Goal: Task Accomplishment & Management: Manage account settings

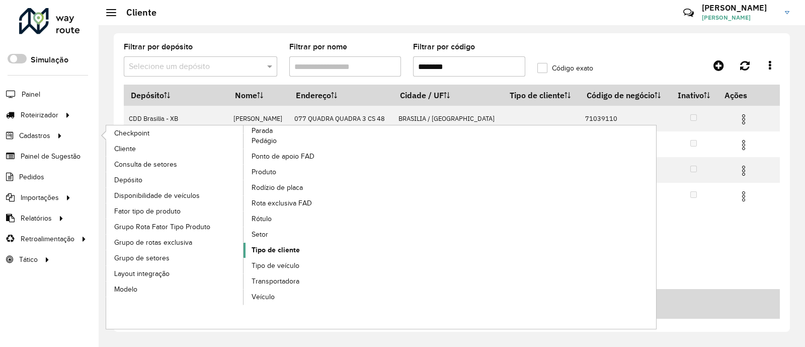
click at [282, 247] on span "Tipo de cliente" at bounding box center [276, 249] width 48 height 11
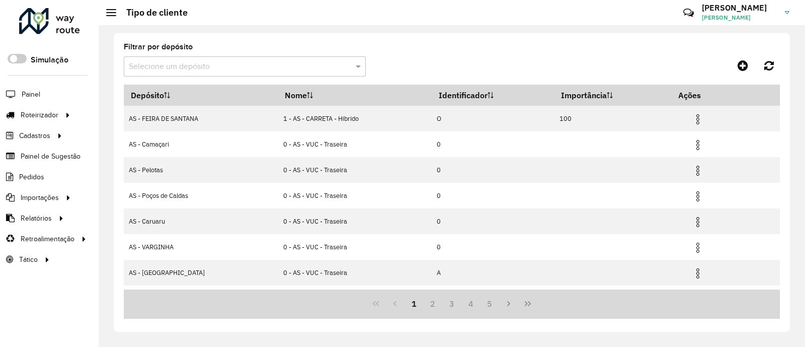
click at [234, 83] on formly-field "Filtrar por depósito Selecione um depósito" at bounding box center [245, 63] width 242 height 41
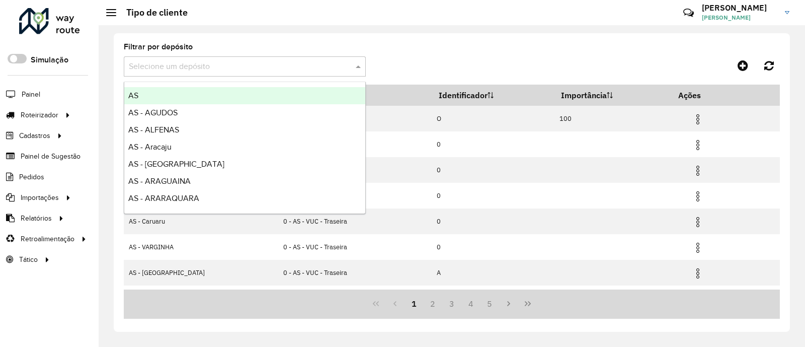
click at [231, 75] on div "Selecione um depósito" at bounding box center [245, 66] width 242 height 20
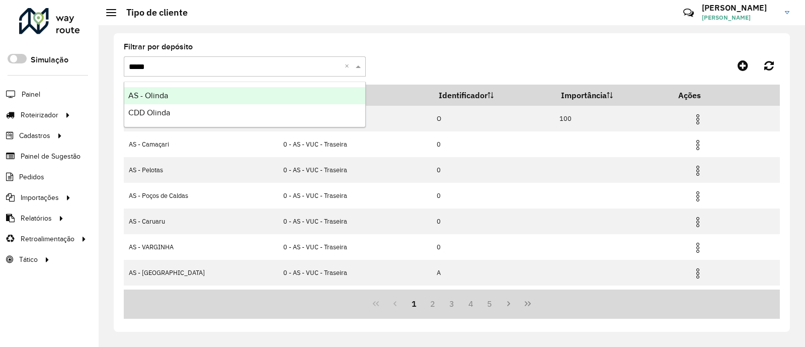
type input "******"
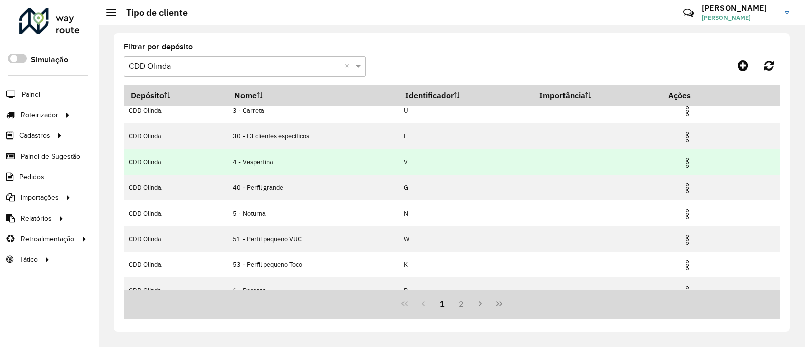
scroll to position [123, 0]
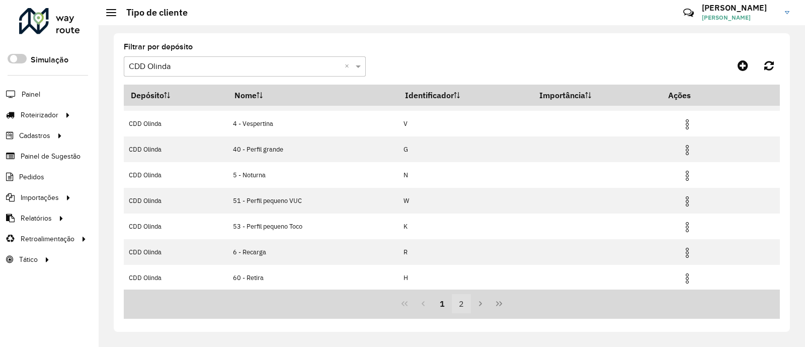
click at [459, 301] on button "2" at bounding box center [461, 303] width 19 height 19
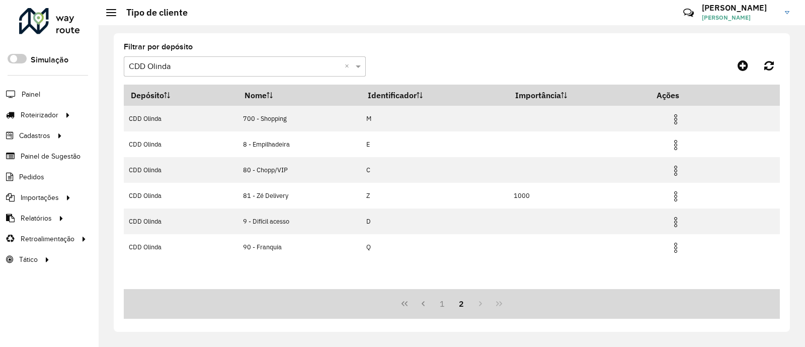
scroll to position [0, 0]
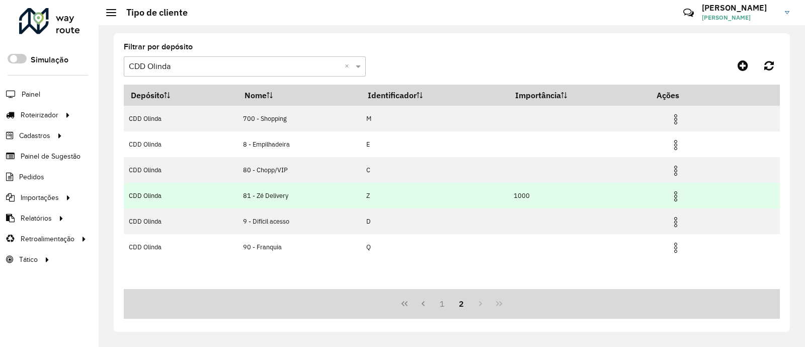
click at [679, 193] on img at bounding box center [676, 196] width 12 height 12
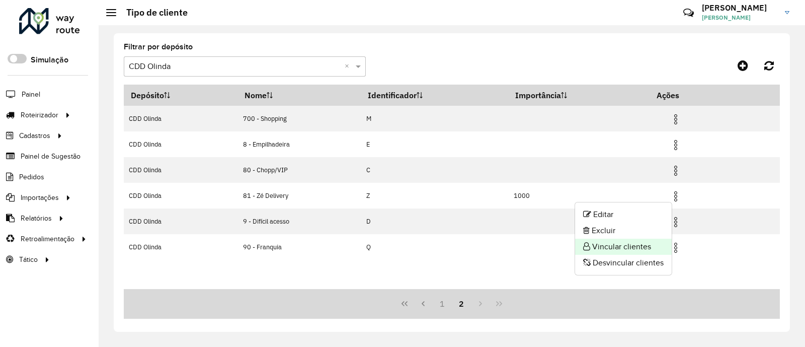
click at [623, 246] on li "Vincular clientes" at bounding box center [623, 246] width 97 height 16
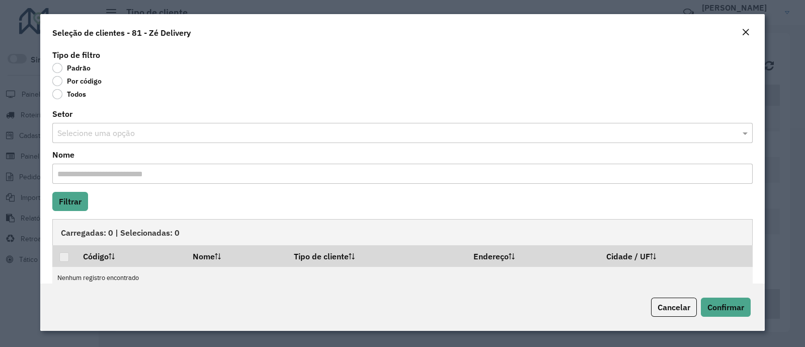
click at [55, 82] on label "Por código" at bounding box center [76, 81] width 49 height 10
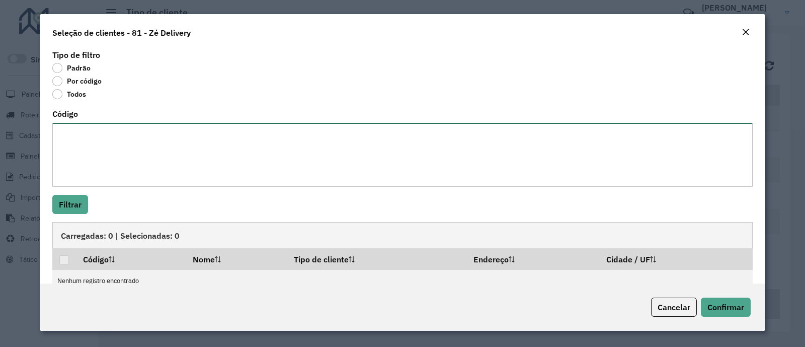
click at [91, 157] on textarea "Código" at bounding box center [402, 155] width 700 height 64
paste textarea "***** ***** ***** ***** ***** ***** ***** ***** ***** ***** ***** ***** ***** *…"
type textarea "***** ***** ***** ***** ***** ***** ***** ***** ***** ***** ***** ***** ***** *…"
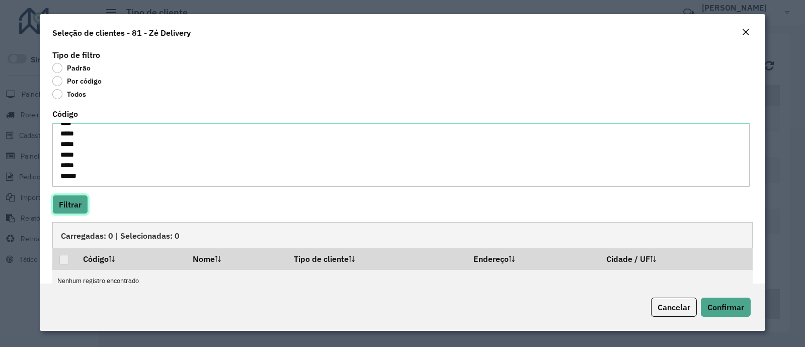
click at [75, 207] on button "Filtrar" at bounding box center [70, 204] width 36 height 19
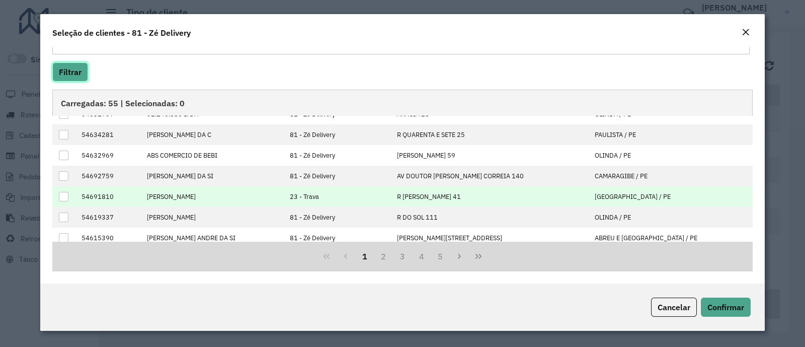
scroll to position [101, 0]
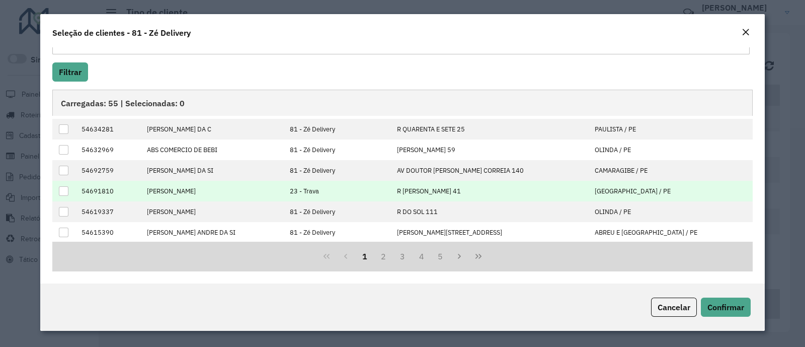
click at [103, 190] on td "54691810" at bounding box center [108, 191] width 65 height 21
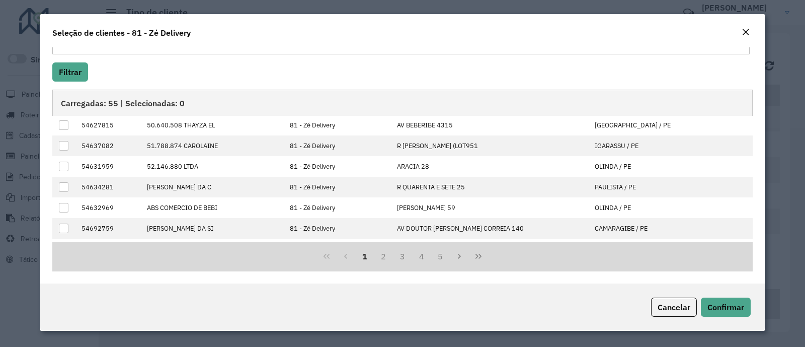
scroll to position [0, 0]
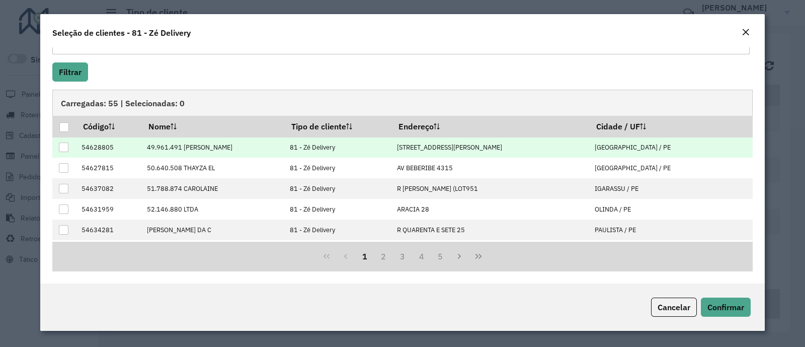
drag, startPoint x: 63, startPoint y: 125, endPoint x: 78, endPoint y: 137, distance: 19.6
click at [64, 125] on div at bounding box center [64, 127] width 10 height 10
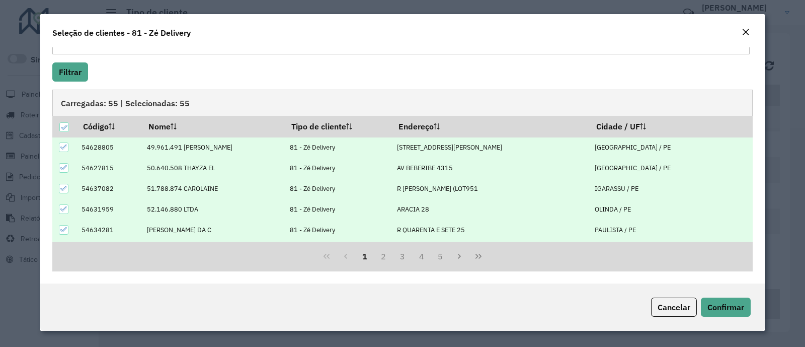
scroll to position [101, 0]
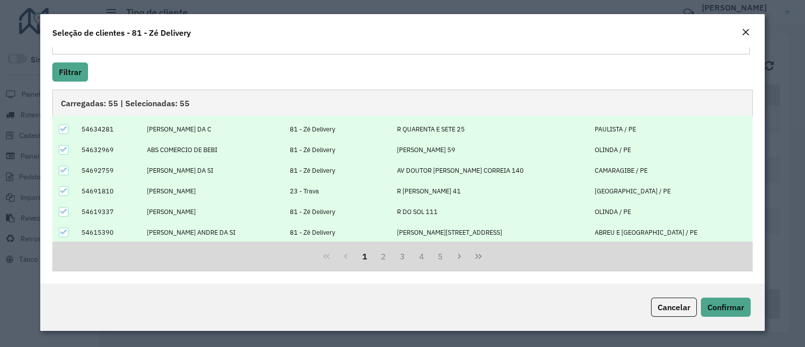
click at [89, 189] on td "54691810" at bounding box center [108, 191] width 65 height 21
click at [89, 190] on td "54691810" at bounding box center [108, 191] width 65 height 21
click at [66, 187] on icon at bounding box center [63, 190] width 7 height 7
click at [102, 187] on td "54691810" at bounding box center [108, 191] width 65 height 21
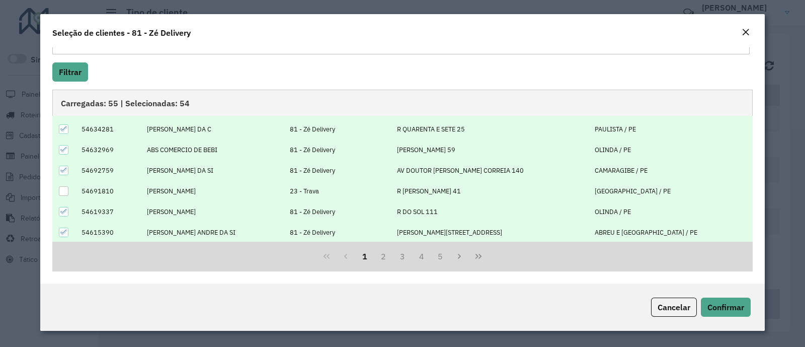
copy td "54691810"
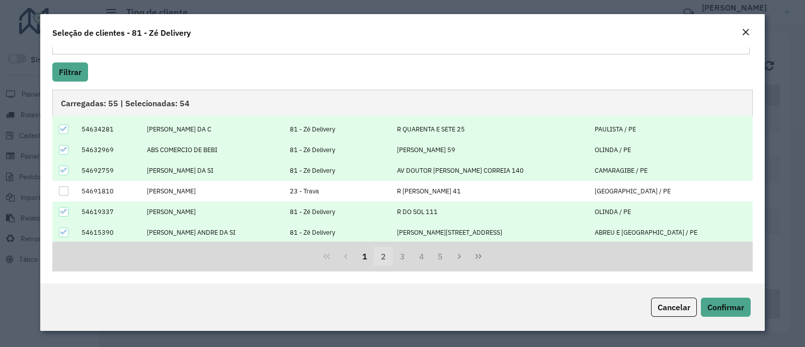
click at [381, 256] on button "2" at bounding box center [383, 255] width 19 height 19
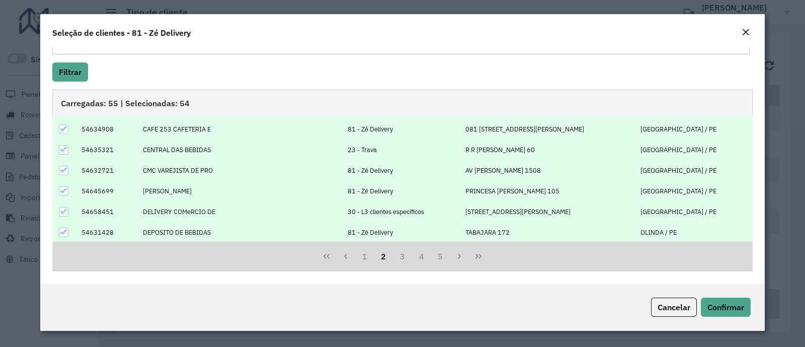
click at [63, 148] on icon at bounding box center [63, 149] width 7 height 7
click at [96, 148] on td "54635321" at bounding box center [106, 149] width 61 height 21
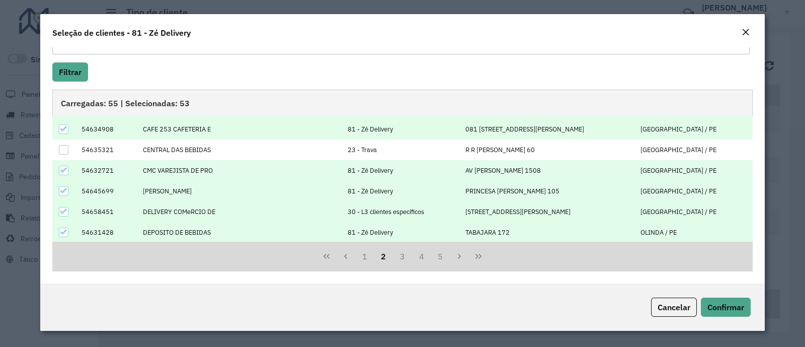
copy td "54635321"
click at [62, 210] on icon at bounding box center [63, 211] width 7 height 7
click at [94, 209] on td "54658451" at bounding box center [106, 211] width 61 height 21
copy td "54658451"
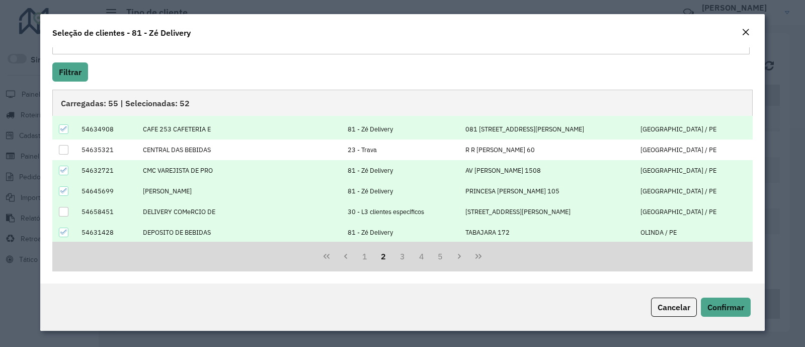
click at [97, 207] on td "54658451" at bounding box center [106, 211] width 61 height 21
copy td "54658451"
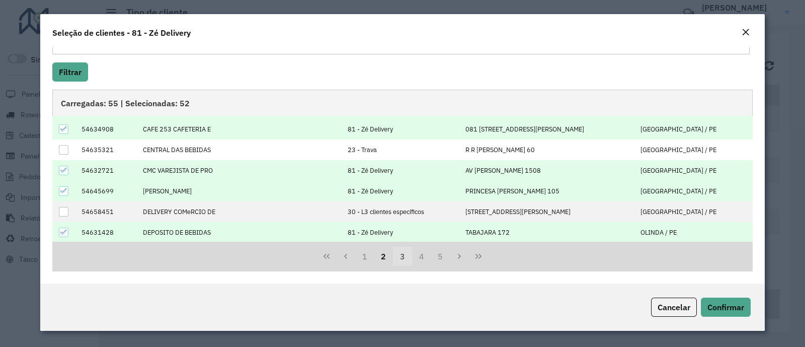
click at [403, 255] on button "3" at bounding box center [402, 255] width 19 height 19
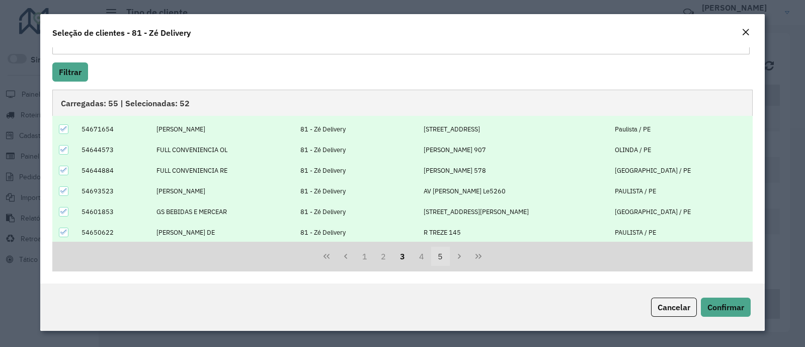
click at [424, 260] on button "4" at bounding box center [421, 255] width 19 height 19
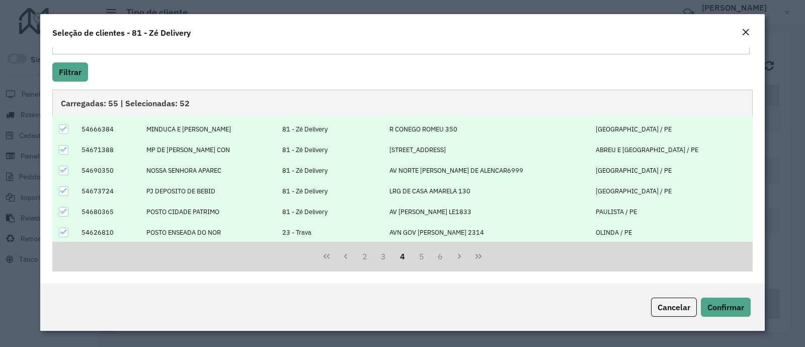
click at [63, 232] on icon at bounding box center [63, 231] width 7 height 5
click at [91, 232] on td "54626810" at bounding box center [108, 232] width 65 height 21
copy td "54626810"
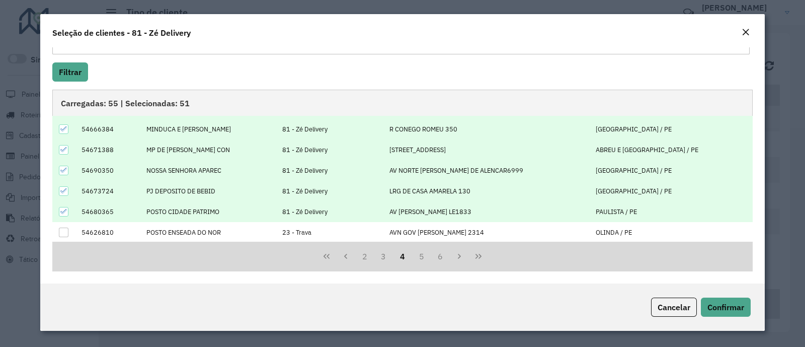
drag, startPoint x: 414, startPoint y: 254, endPoint x: 409, endPoint y: 243, distance: 11.5
click at [414, 254] on button "5" at bounding box center [421, 255] width 19 height 19
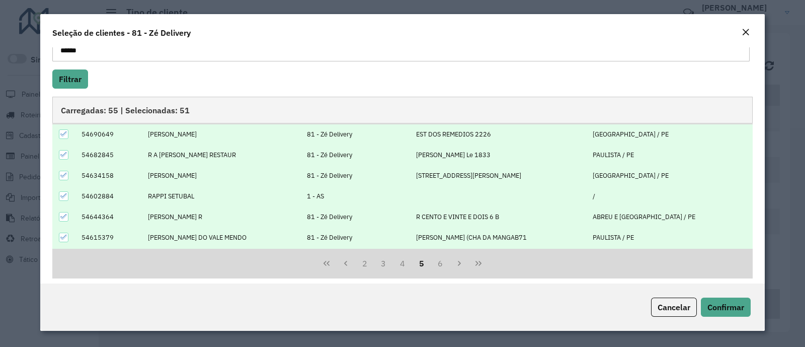
scroll to position [17, 0]
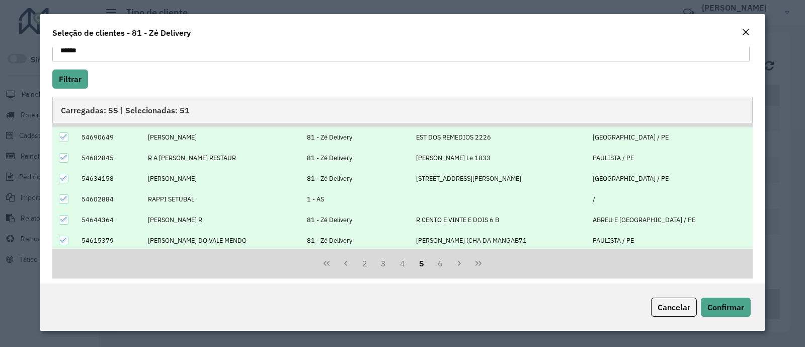
click at [65, 200] on icon at bounding box center [63, 198] width 7 height 7
click at [96, 201] on td "54602884" at bounding box center [109, 199] width 66 height 21
copy td "54602884"
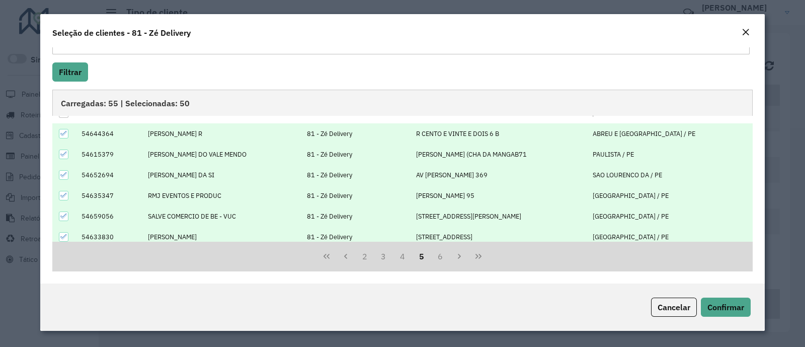
scroll to position [101, 0]
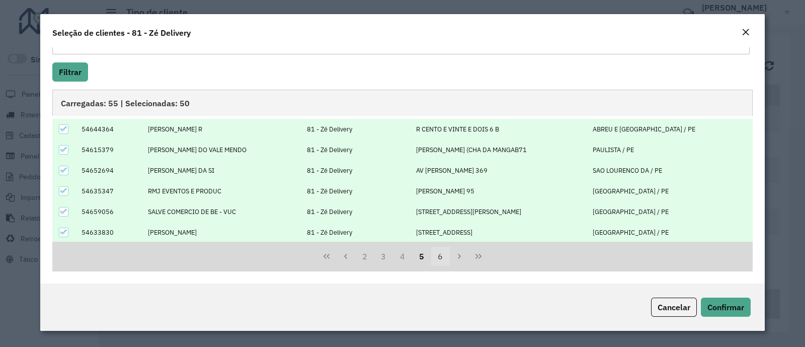
click at [438, 252] on button "6" at bounding box center [440, 255] width 19 height 19
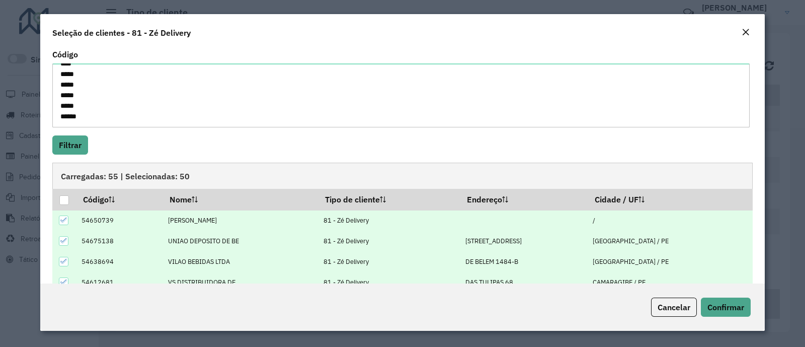
scroll to position [130, 0]
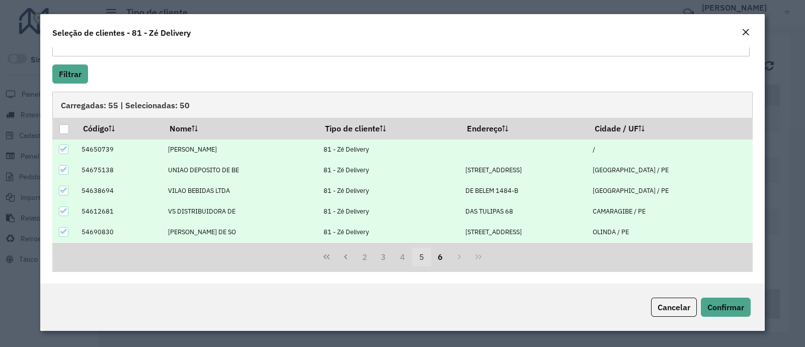
click at [417, 254] on button "5" at bounding box center [421, 257] width 19 height 19
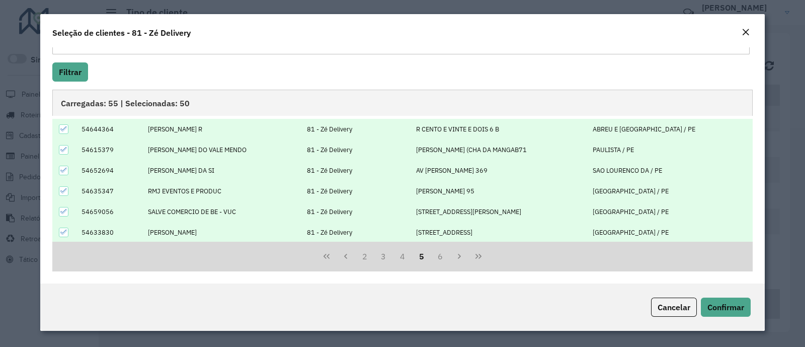
scroll to position [0, 0]
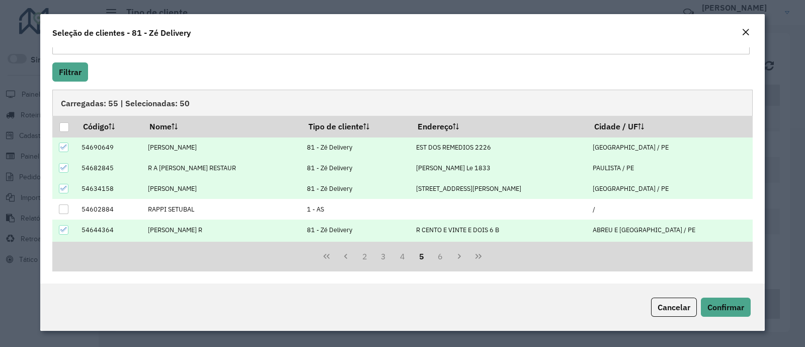
click at [420, 256] on button "5" at bounding box center [421, 255] width 19 height 19
click at [403, 255] on button "4" at bounding box center [402, 255] width 19 height 19
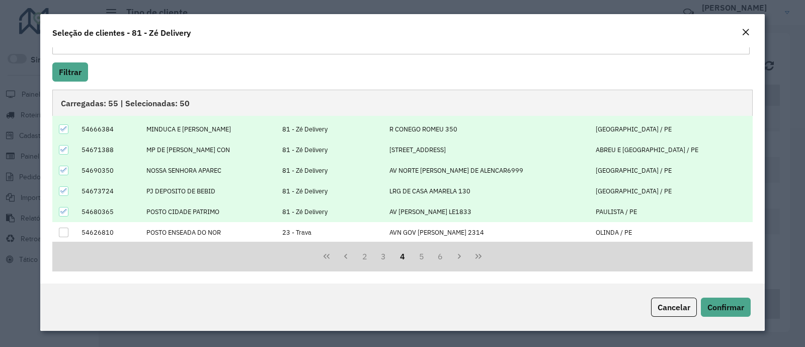
click at [713, 295] on div "Cancelar Confirmar" at bounding box center [402, 306] width 724 height 47
click at [728, 308] on span "Confirmar" at bounding box center [725, 307] width 37 height 10
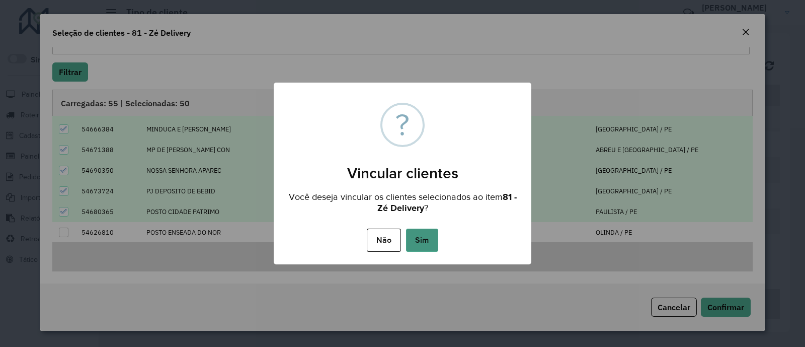
click at [413, 233] on button "Sim" at bounding box center [422, 239] width 32 height 23
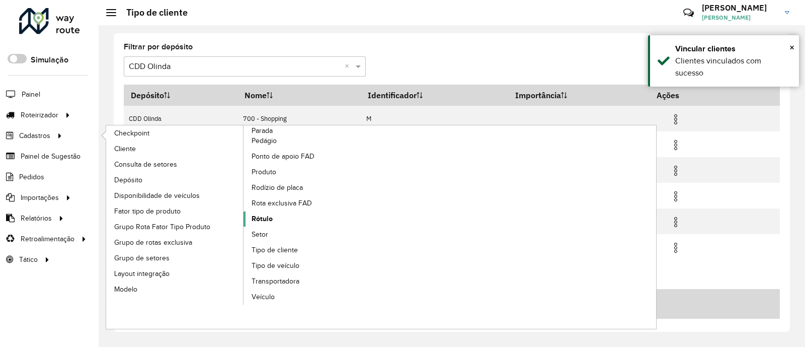
click at [295, 214] on link "Rótulo" at bounding box center [312, 218] width 138 height 15
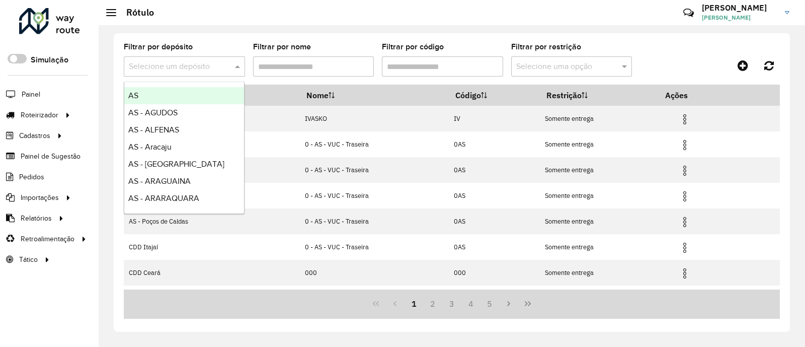
click at [195, 72] on input "text" at bounding box center [174, 67] width 91 height 12
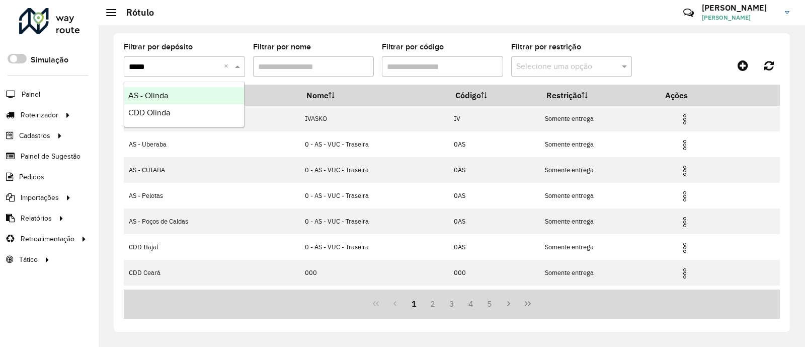
type input "******"
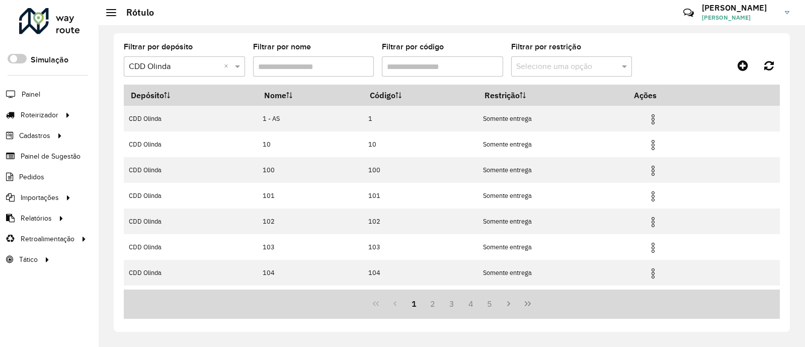
click at [412, 69] on input "Filtrar por código" at bounding box center [442, 66] width 121 height 20
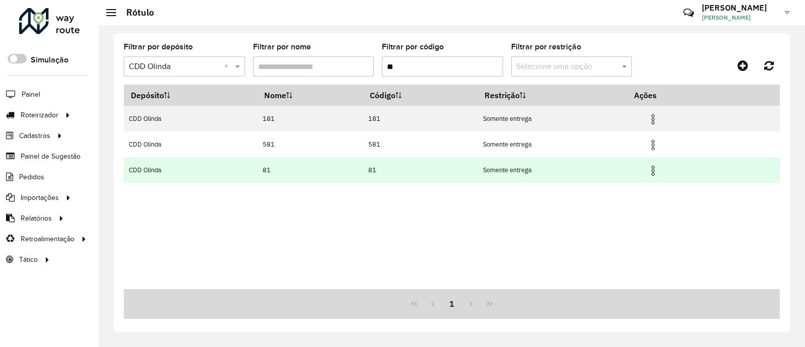
type input "**"
click at [659, 172] on img at bounding box center [653, 170] width 12 height 12
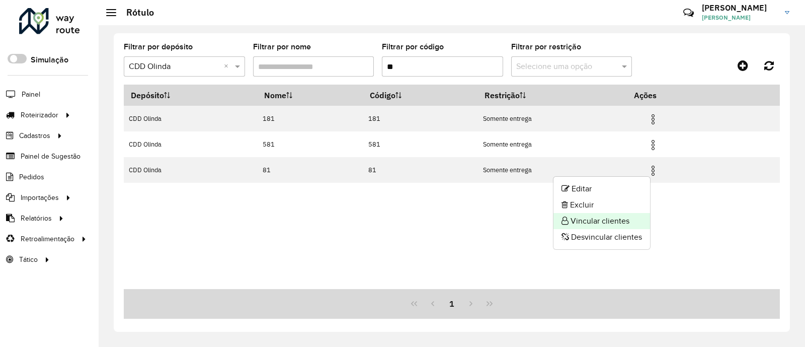
click at [603, 222] on li "Vincular clientes" at bounding box center [601, 221] width 97 height 16
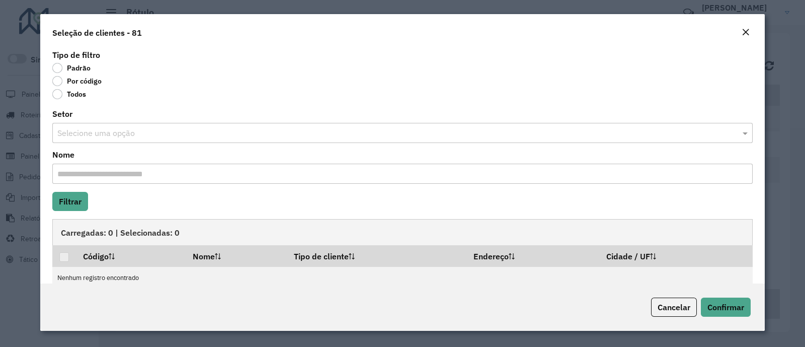
click at [57, 84] on label "Por código" at bounding box center [76, 81] width 49 height 10
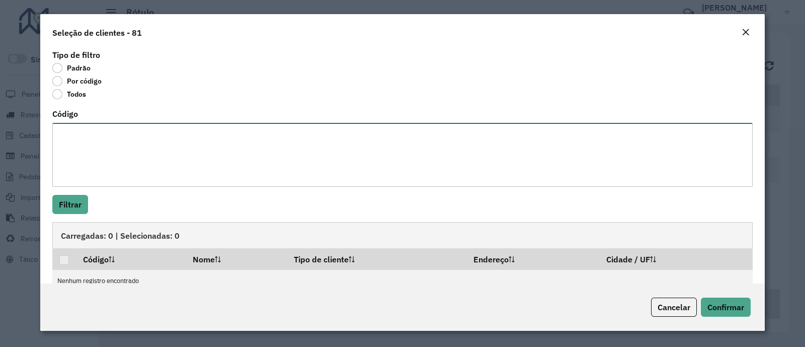
click at [106, 149] on textarea "Código" at bounding box center [402, 155] width 700 height 64
paste textarea "******** ******** ******** ******** ********"
type textarea "******** ******** ******** ******** ********"
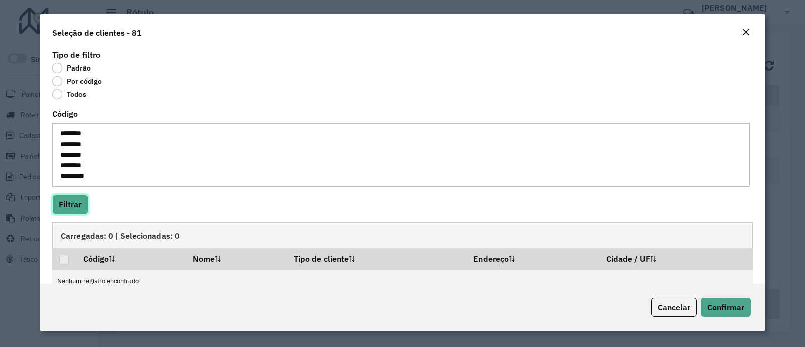
click at [75, 203] on button "Filtrar" at bounding box center [70, 204] width 36 height 19
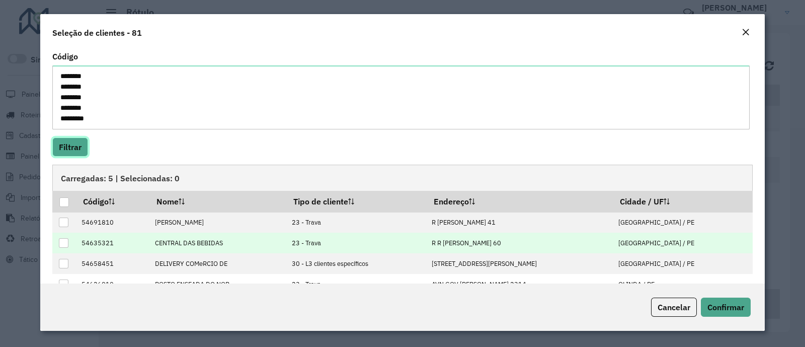
scroll to position [101, 0]
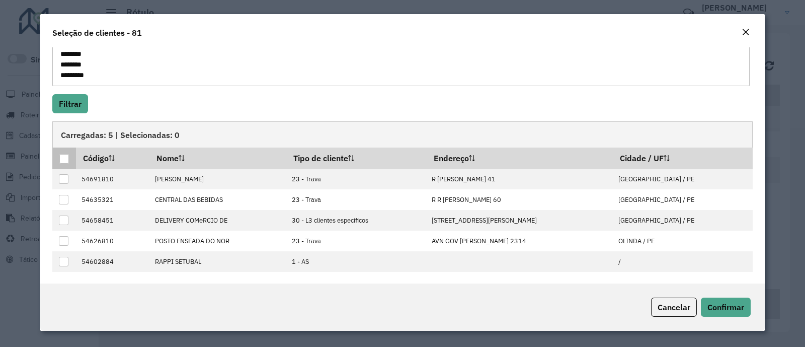
click at [64, 157] on div at bounding box center [64, 159] width 10 height 10
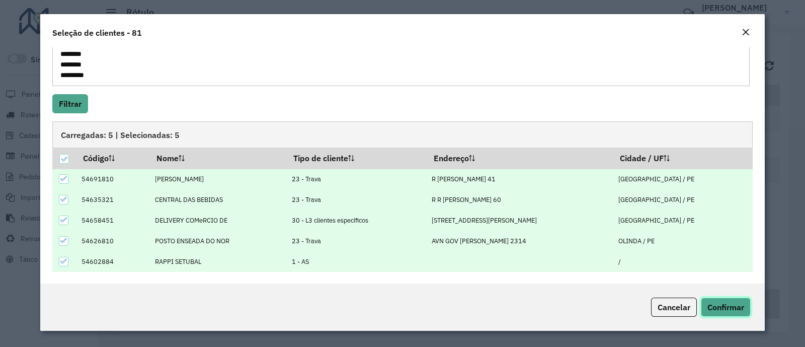
click at [732, 307] on span "Confirmar" at bounding box center [725, 307] width 37 height 10
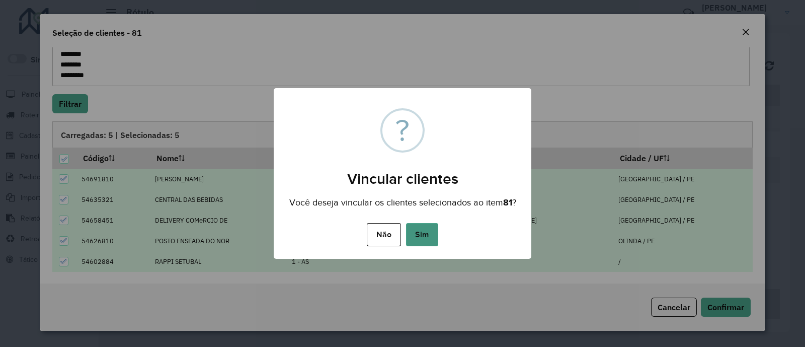
click at [408, 230] on button "Sim" at bounding box center [422, 234] width 32 height 23
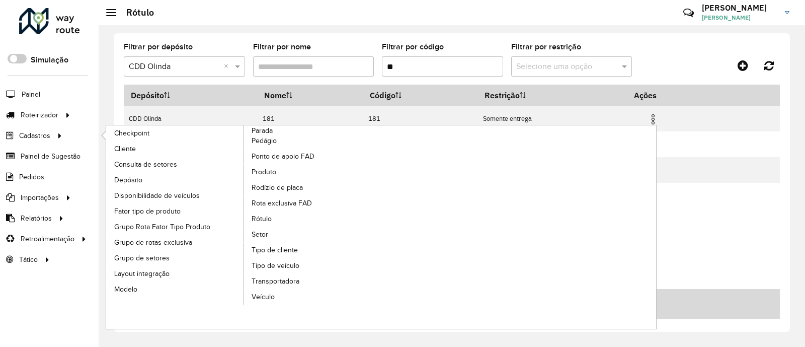
drag, startPoint x: 278, startPoint y: 203, endPoint x: 382, endPoint y: 207, distance: 104.2
click at [277, 203] on span "Rota exclusiva FAD" at bounding box center [282, 203] width 60 height 11
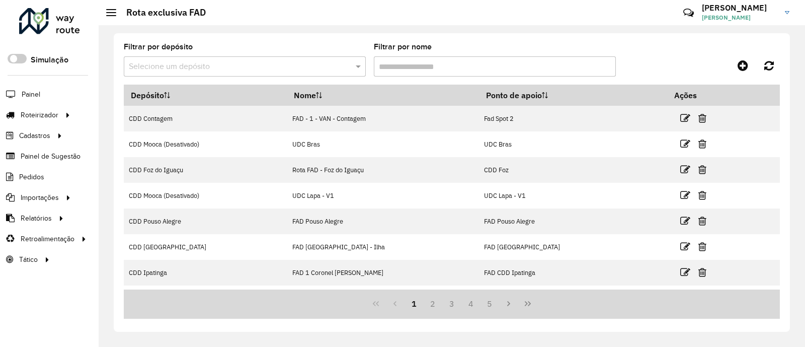
click at [250, 65] on input "text" at bounding box center [235, 67] width 212 height 12
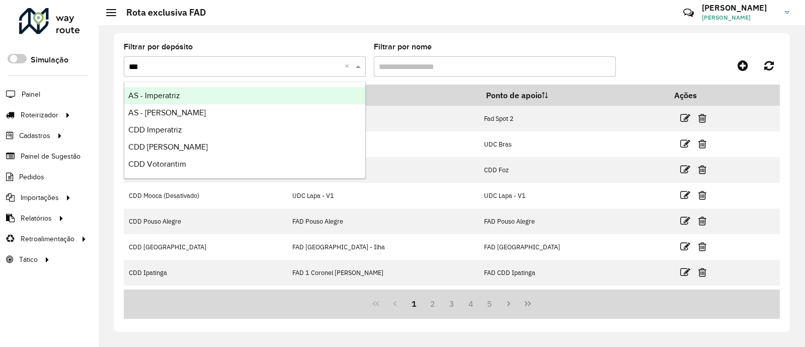
type input "****"
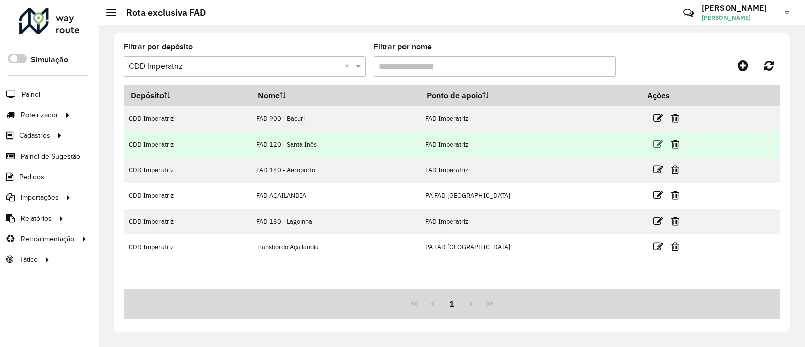
click at [653, 144] on icon at bounding box center [658, 144] width 10 height 10
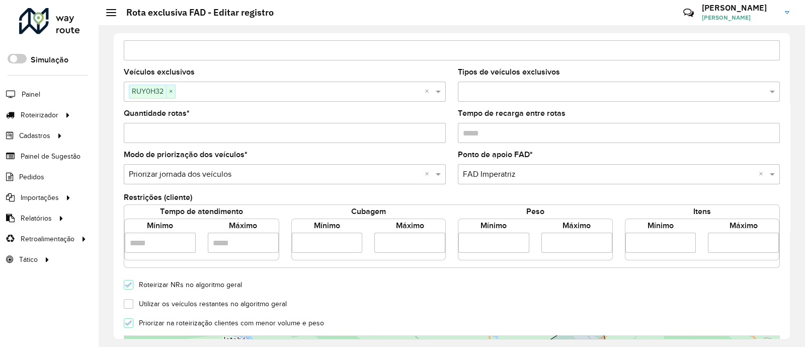
scroll to position [42, 0]
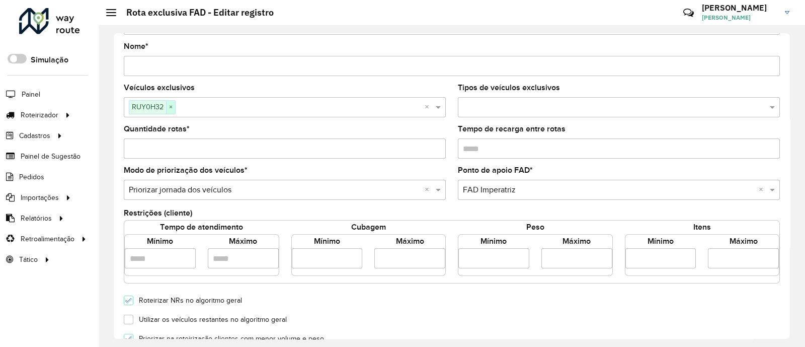
click at [173, 109] on span "×" at bounding box center [170, 107] width 9 height 12
click at [173, 109] on input "text" at bounding box center [279, 108] width 307 height 12
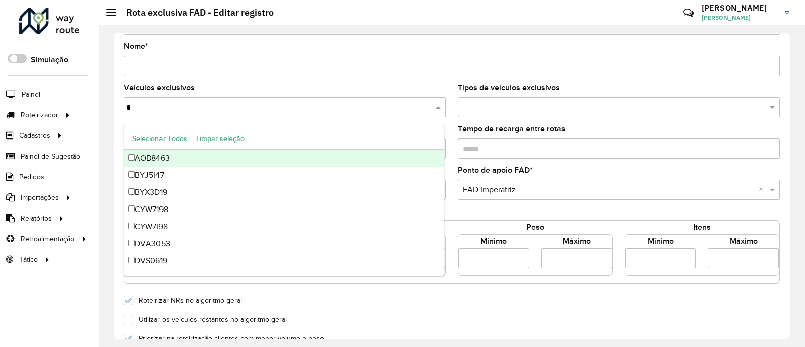
type input "**"
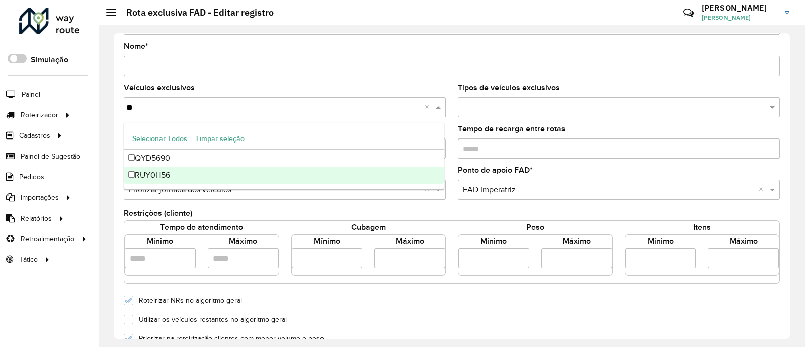
click at [156, 171] on div "RUY0H56" at bounding box center [283, 175] width 319 height 17
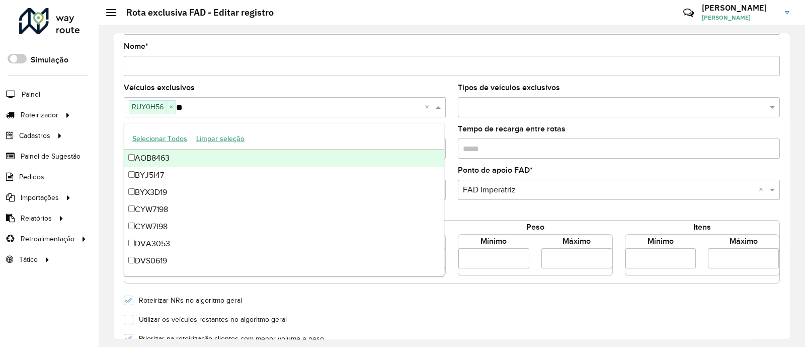
click at [438, 106] on span at bounding box center [439, 107] width 13 height 12
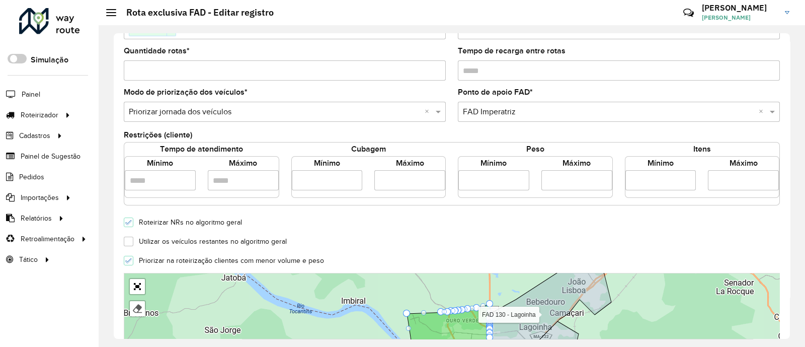
scroll to position [293, 0]
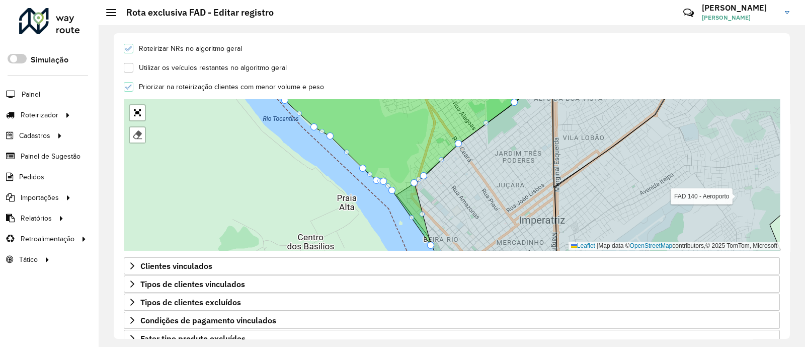
drag, startPoint x: 419, startPoint y: 220, endPoint x: 433, endPoint y: 245, distance: 28.1
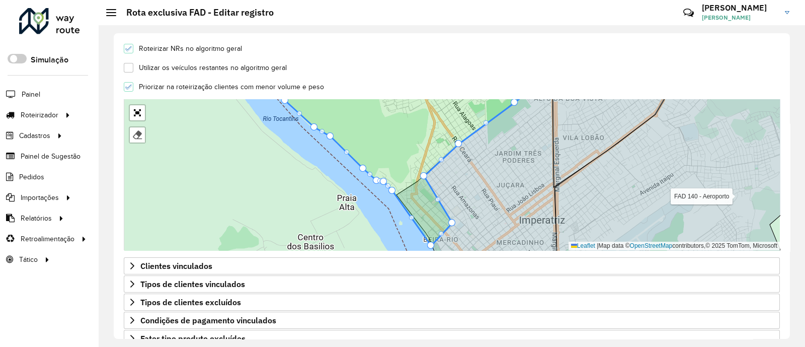
drag, startPoint x: 414, startPoint y: 182, endPoint x: 451, endPoint y: 221, distance: 54.4
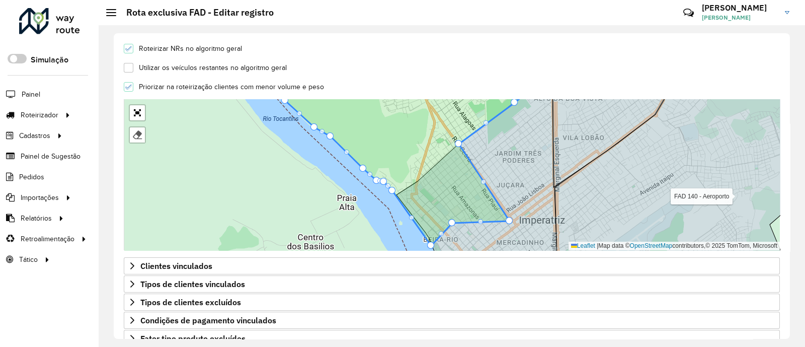
drag, startPoint x: 425, startPoint y: 177, endPoint x: 511, endPoint y: 222, distance: 96.5
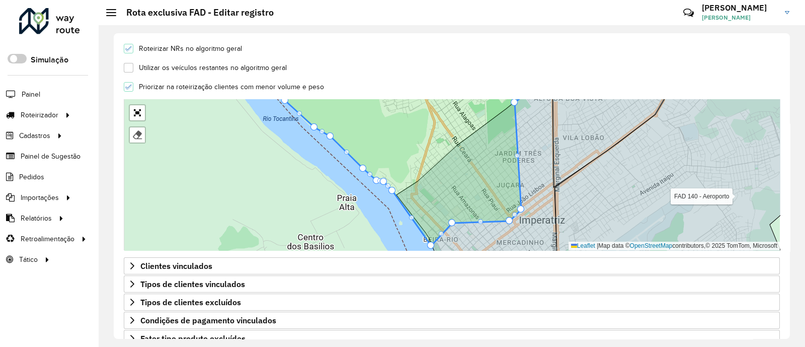
drag, startPoint x: 473, startPoint y: 152, endPoint x: 526, endPoint y: 211, distance: 79.1
drag, startPoint x: 546, startPoint y: 162, endPoint x: 511, endPoint y: 196, distance: 49.1
click at [513, 197] on icon at bounding box center [480, 175] width 168 height 182
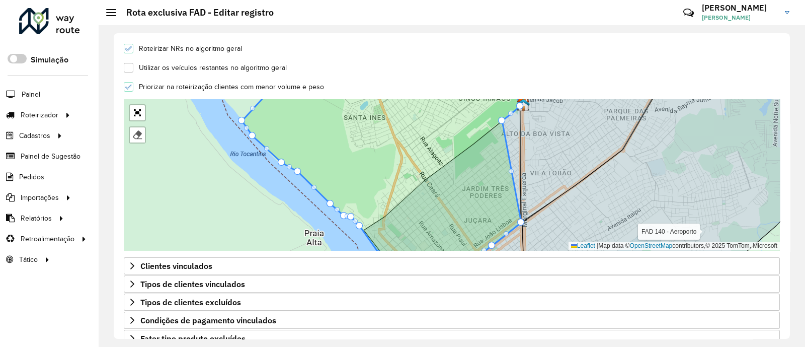
drag, startPoint x: 481, startPoint y: 137, endPoint x: 511, endPoint y: 152, distance: 32.8
drag, startPoint x: 503, startPoint y: 121, endPoint x: 521, endPoint y: 165, distance: 47.6
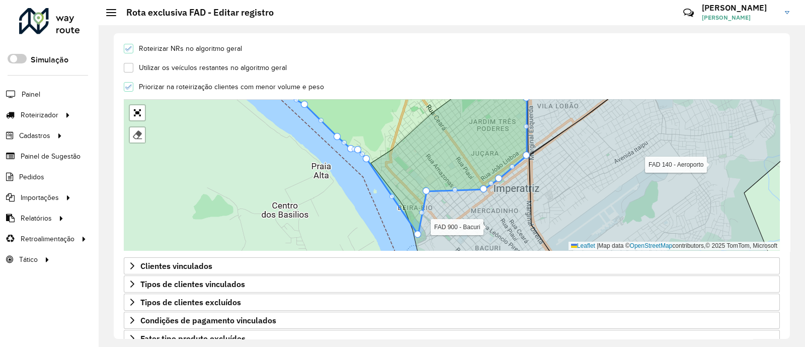
drag, startPoint x: 404, startPoint y: 212, endPoint x: 418, endPoint y: 234, distance: 25.5
drag, startPoint x: 435, startPoint y: 209, endPoint x: 440, endPoint y: 222, distance: 14.0
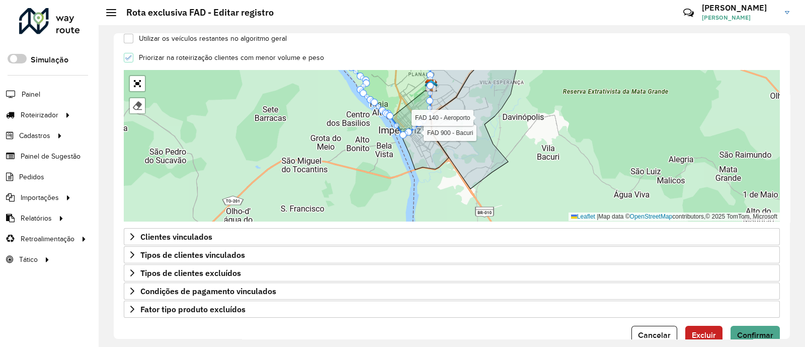
scroll to position [335, 0]
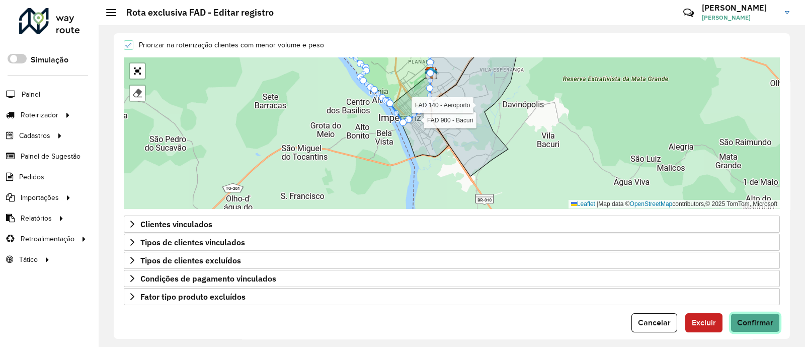
click at [739, 326] on button "Confirmar" at bounding box center [754, 322] width 49 height 19
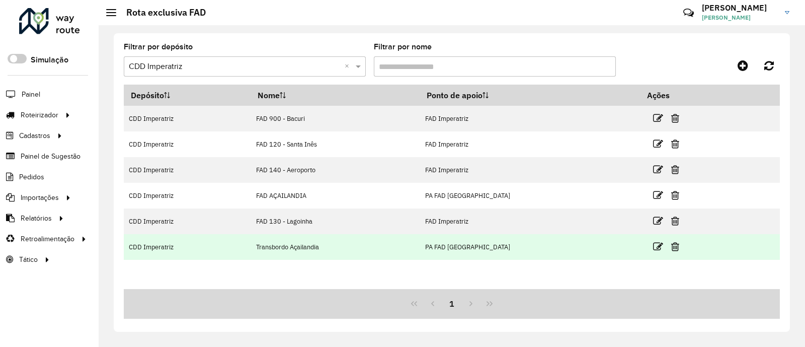
click at [642, 245] on td at bounding box center [670, 246] width 60 height 25
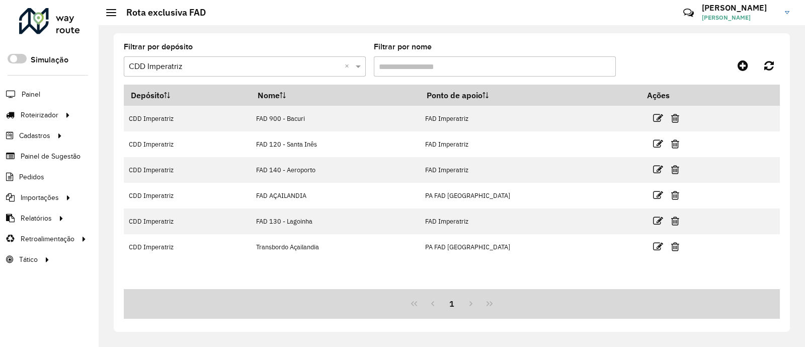
drag, startPoint x: 645, startPoint y: 243, endPoint x: 551, endPoint y: 223, distance: 96.3
click at [653, 243] on icon at bounding box center [658, 246] width 10 height 10
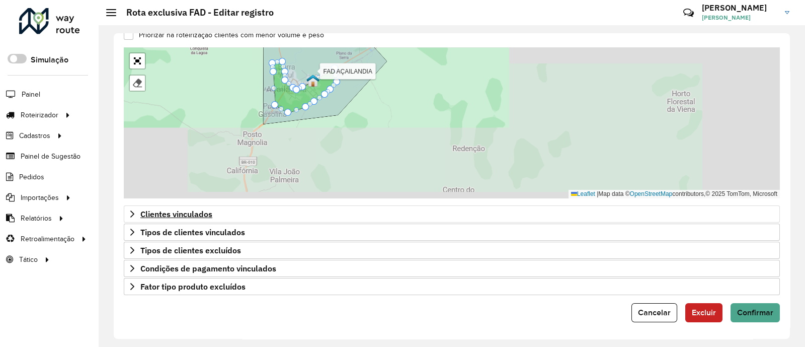
scroll to position [346, 0]
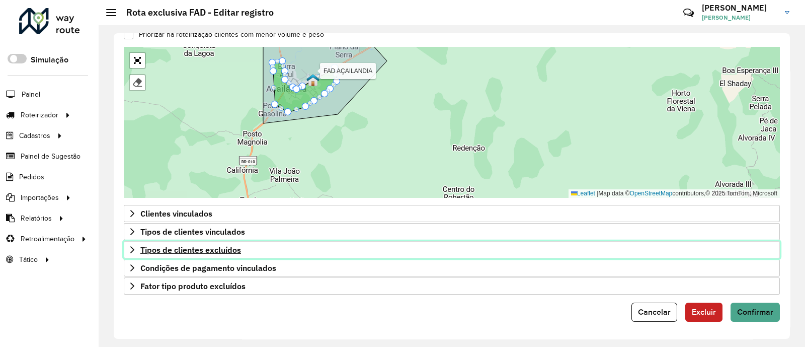
click at [133, 249] on icon at bounding box center [132, 249] width 4 height 7
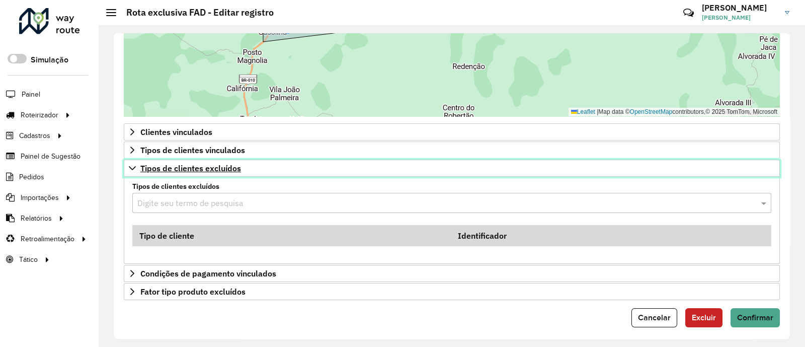
scroll to position [432, 0]
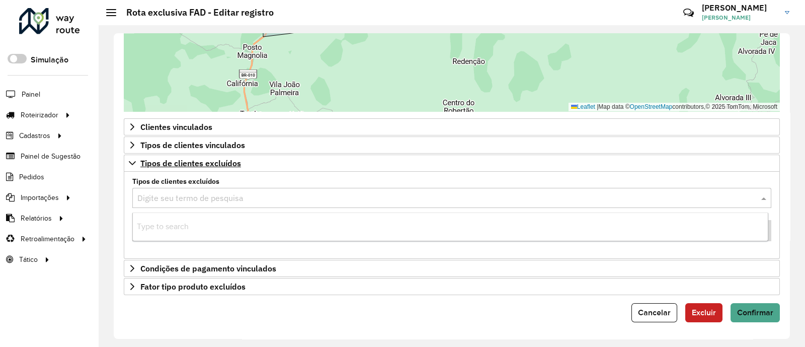
click at [163, 199] on input "text" at bounding box center [441, 198] width 609 height 12
type input "**"
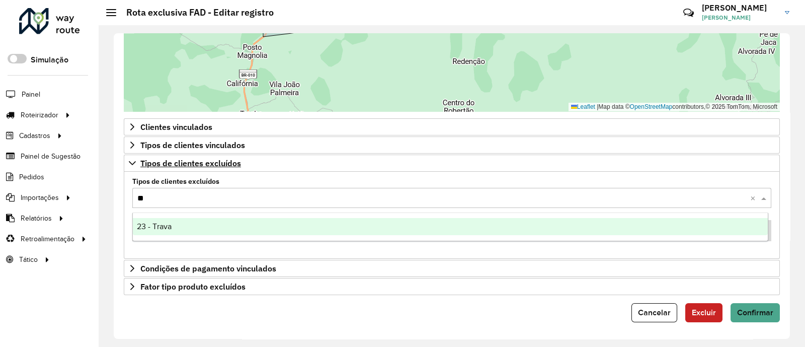
click at [175, 227] on div "23 - Trava" at bounding box center [450, 226] width 635 height 17
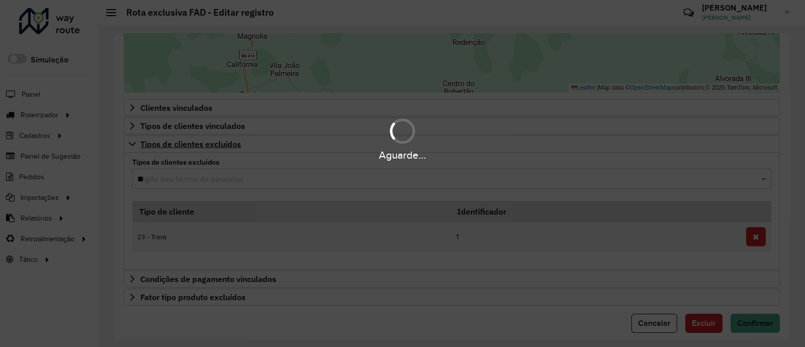
scroll to position [462, 0]
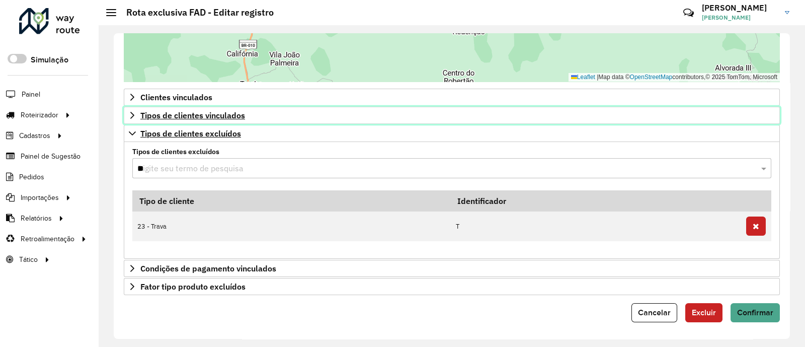
click at [133, 118] on icon at bounding box center [132, 115] width 8 height 8
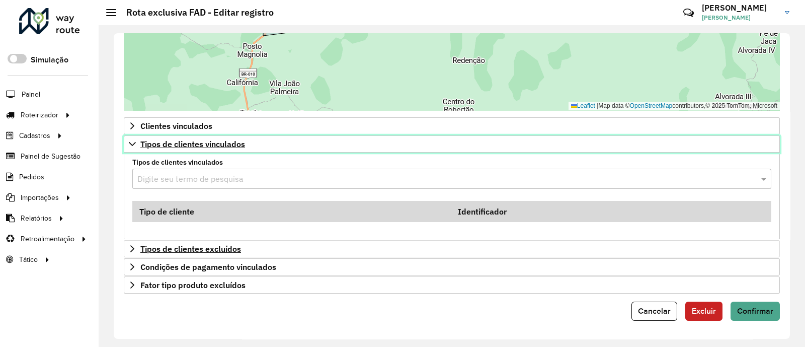
scroll to position [432, 0]
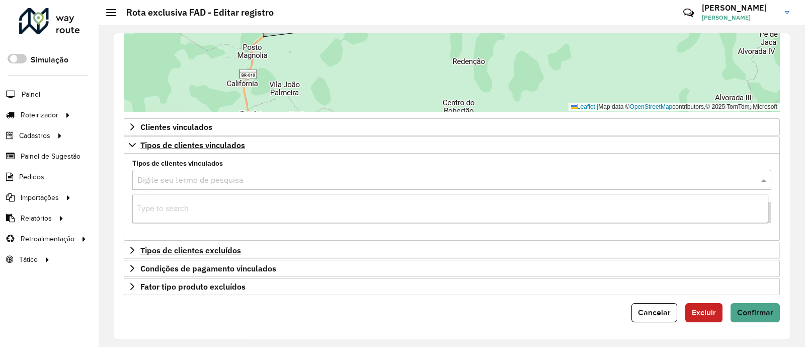
click at [163, 179] on input "text" at bounding box center [441, 180] width 609 height 12
type input "**"
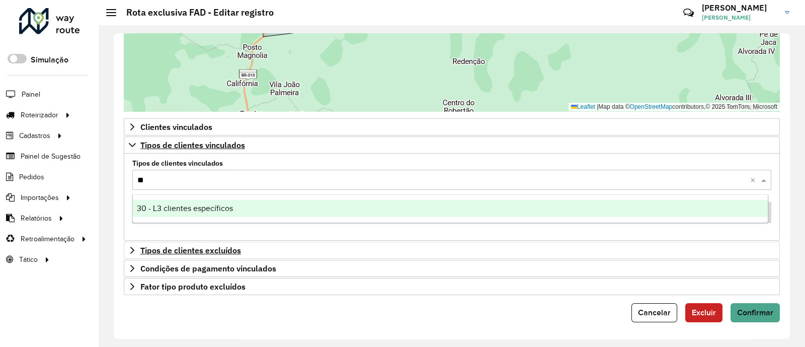
drag, startPoint x: 197, startPoint y: 204, endPoint x: 244, endPoint y: 203, distance: 47.3
click at [198, 204] on span "30 - L3 clientes específicos" at bounding box center [185, 208] width 96 height 9
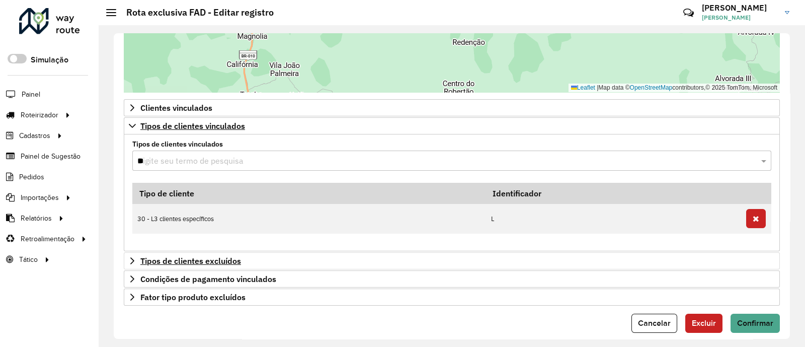
scroll to position [462, 0]
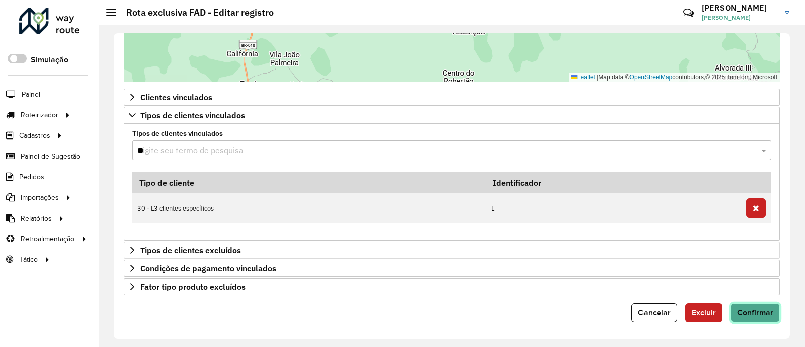
click at [759, 314] on span "Confirmar" at bounding box center [755, 312] width 36 height 9
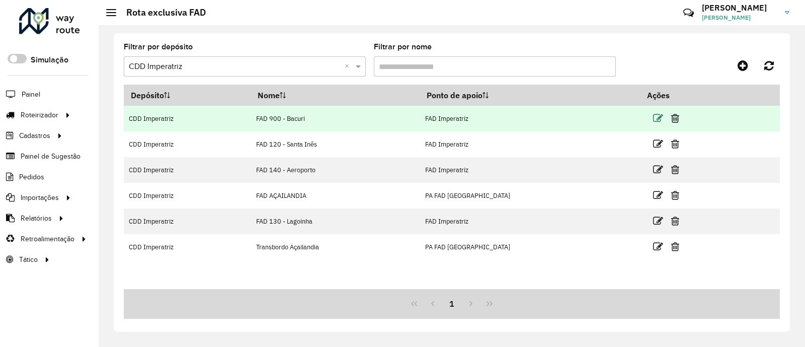
click at [653, 114] on icon at bounding box center [658, 118] width 10 height 10
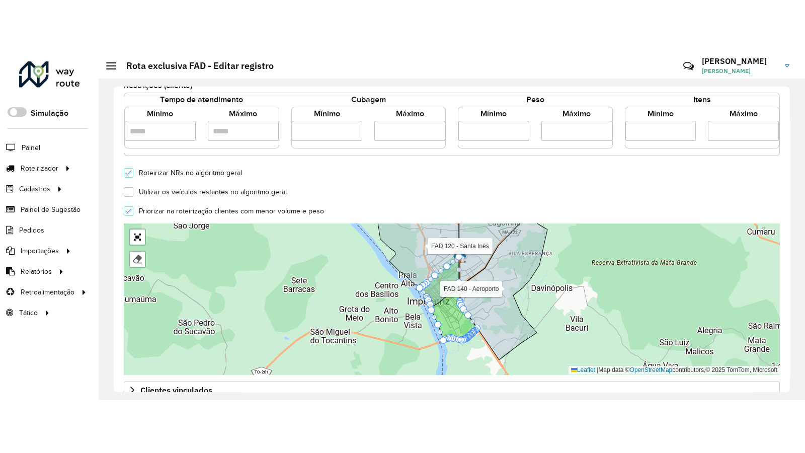
scroll to position [293, 0]
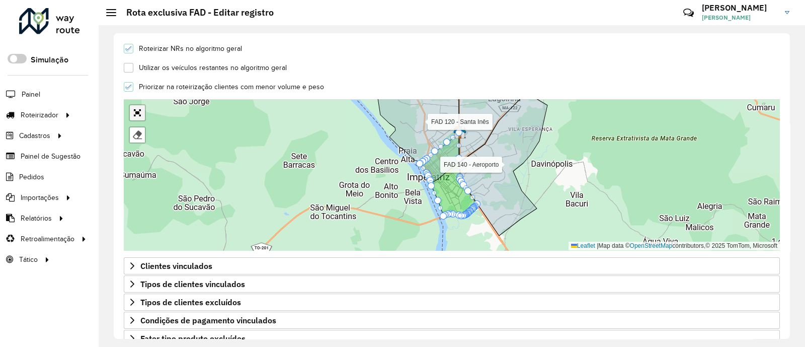
click at [133, 111] on link "Abrir mapa em tela cheia" at bounding box center [137, 112] width 15 height 15
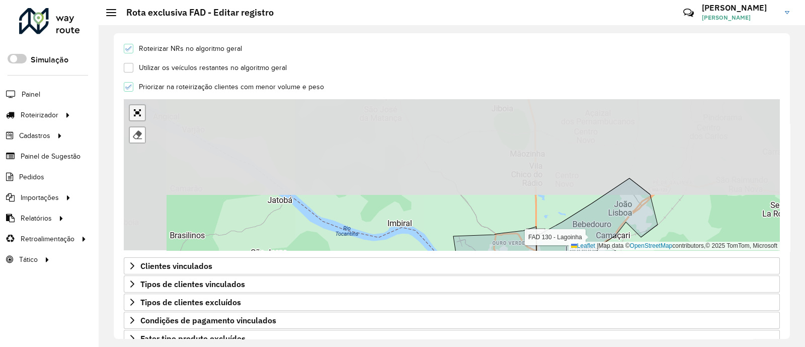
scroll to position [81, 0]
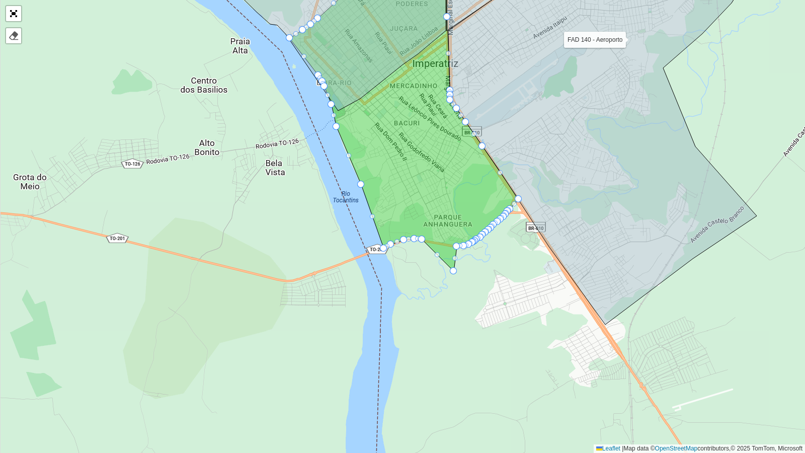
drag, startPoint x: 446, startPoint y: 246, endPoint x: 456, endPoint y: 287, distance: 41.5
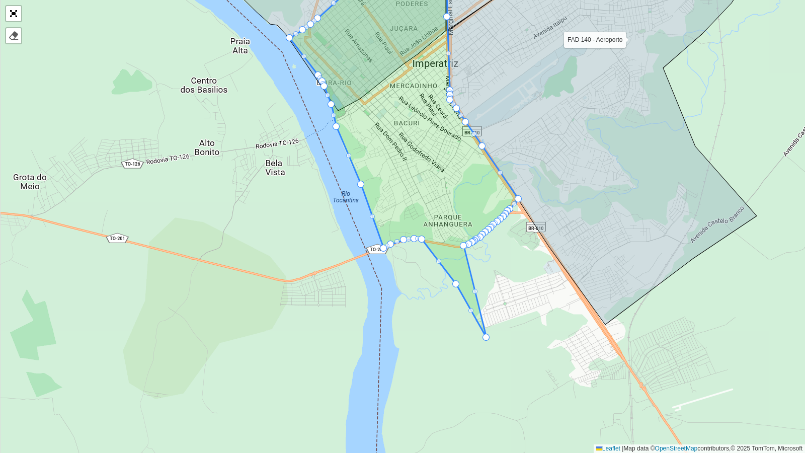
drag, startPoint x: 455, startPoint y: 247, endPoint x: 485, endPoint y: 340, distance: 97.2
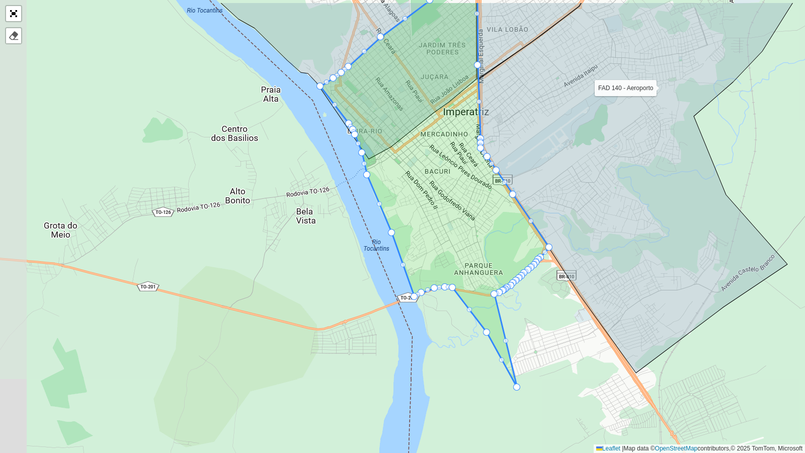
drag, startPoint x: 468, startPoint y: 254, endPoint x: 495, endPoint y: 297, distance: 50.7
click at [498, 297] on div "FAD 120 - Santa Inês FAD 140 - Aeroporto FAD AÇAILANDIA FAD 130 - Lagoinha Tran…" at bounding box center [402, 226] width 805 height 453
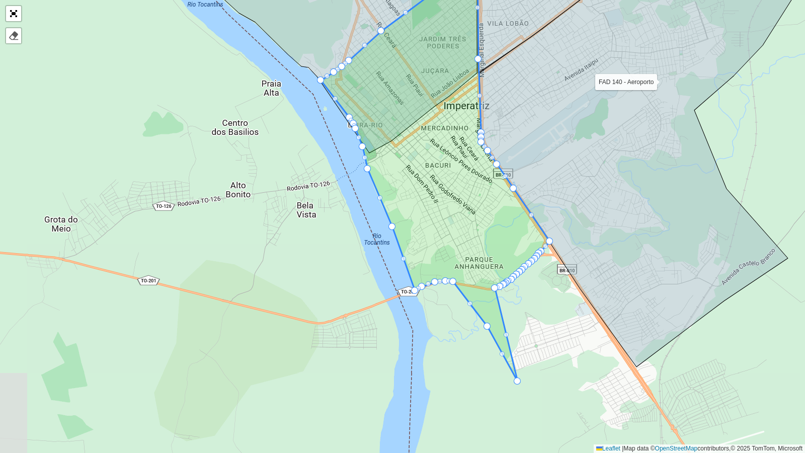
drag, startPoint x: 531, startPoint y: 317, endPoint x: 477, endPoint y: 276, distance: 67.9
click at [478, 277] on div "FAD 120 - Santa Inês FAD 140 - Aeroporto FAD AÇAILANDIA FAD 130 - Lagoinha Tran…" at bounding box center [402, 226] width 805 height 453
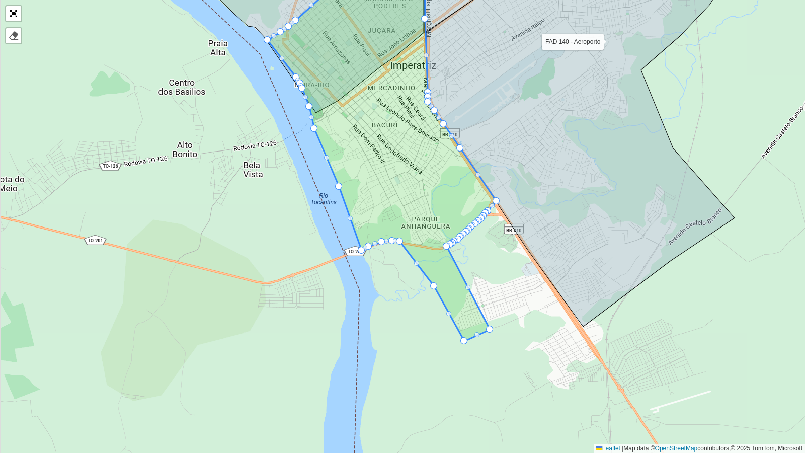
drag, startPoint x: 442, startPoint y: 246, endPoint x: 477, endPoint y: 293, distance: 58.9
drag, startPoint x: 445, startPoint y: 246, endPoint x: 501, endPoint y: 323, distance: 95.1
drag, startPoint x: 449, startPoint y: 244, endPoint x: 521, endPoint y: 327, distance: 109.5
drag, startPoint x: 450, startPoint y: 242, endPoint x: 595, endPoint y: 396, distance: 211.0
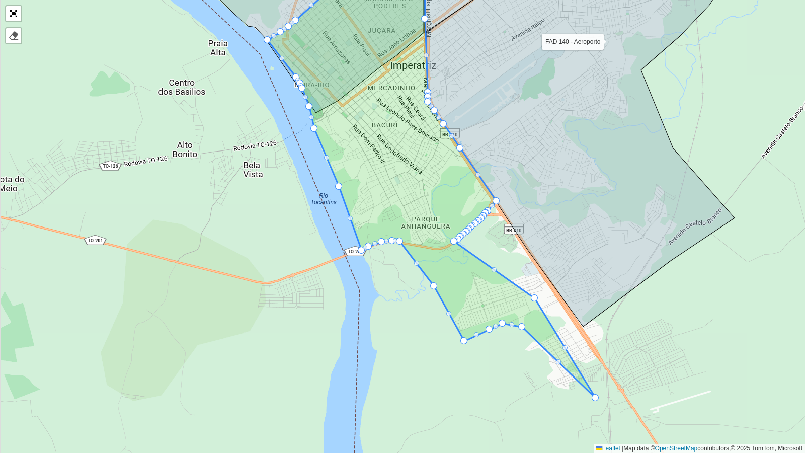
drag, startPoint x: 463, startPoint y: 254, endPoint x: 534, endPoint y: 302, distance: 85.8
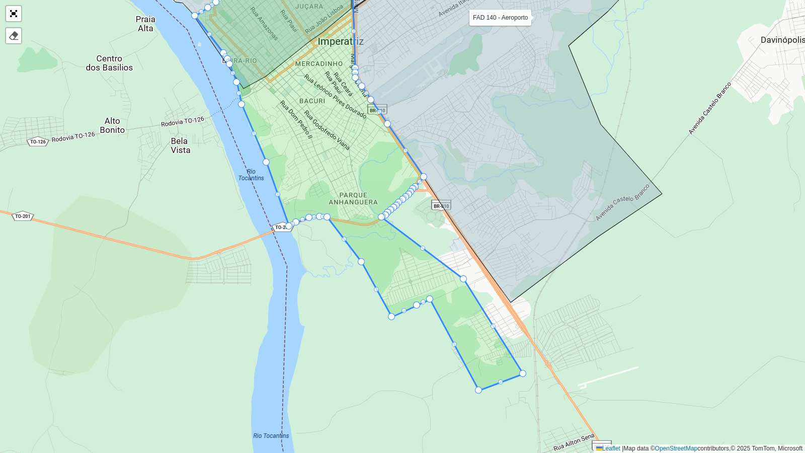
drag, startPoint x: 448, startPoint y: 302, endPoint x: 477, endPoint y: 390, distance: 92.3
drag, startPoint x: 524, startPoint y: 375, endPoint x: 546, endPoint y: 360, distance: 27.2
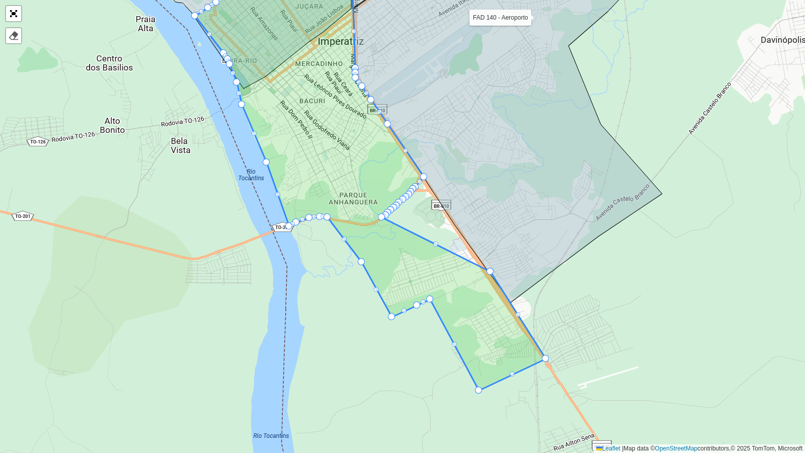
drag, startPoint x: 462, startPoint y: 278, endPoint x: 488, endPoint y: 270, distance: 27.2
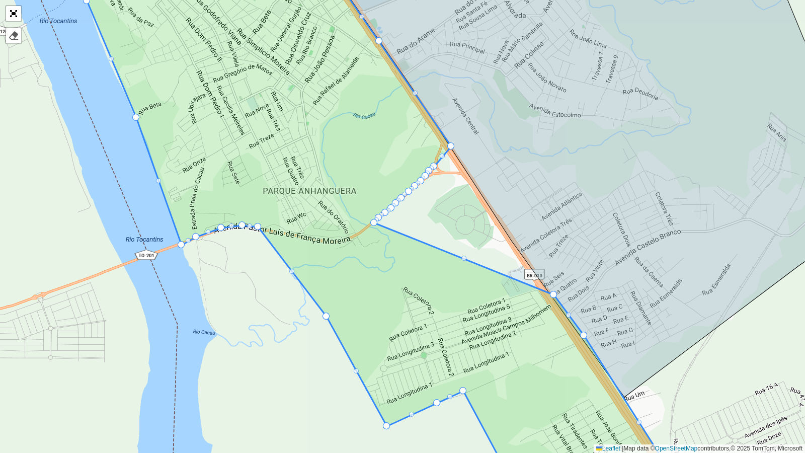
drag, startPoint x: 375, startPoint y: 235, endPoint x: 548, endPoint y: 292, distance: 182.1
drag, startPoint x: 373, startPoint y: 220, endPoint x: 465, endPoint y: 238, distance: 93.7
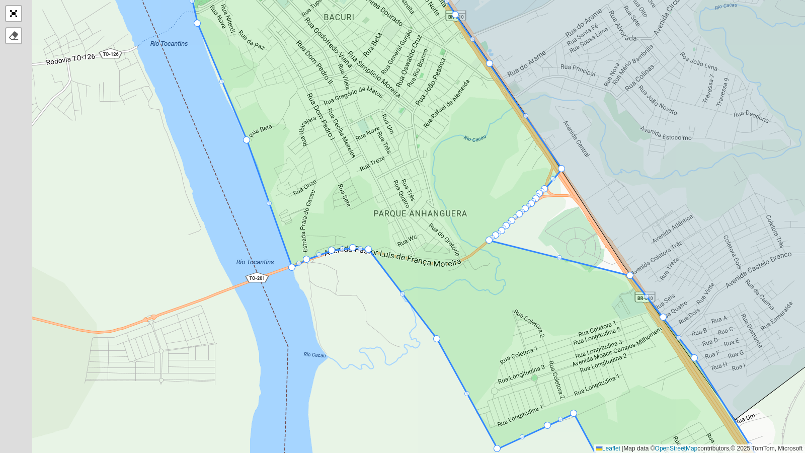
drag, startPoint x: 375, startPoint y: 215, endPoint x: 485, endPoint y: 239, distance: 112.8
click at [166, 176] on div "FAD 120 - Santa Inês FAD 140 - Aeroporto FAD AÇAILANDIA FAD 130 - Lagoinha Tran…" at bounding box center [166, 176] width 0 height 0
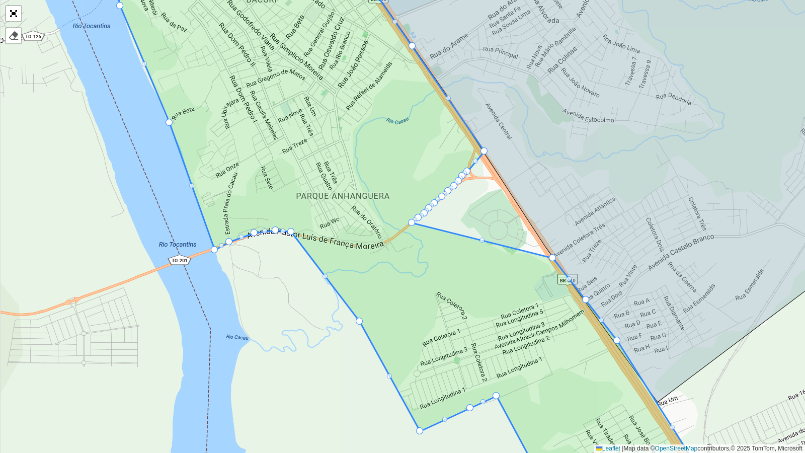
drag, startPoint x: 550, startPoint y: 231, endPoint x: 442, endPoint y: 207, distance: 111.4
click at [450, 205] on div "FAD 120 - Santa Inês FAD 140 - Aeroporto FAD AÇAILANDIA FAD 130 - Lagoinha Tran…" at bounding box center [402, 226] width 805 height 453
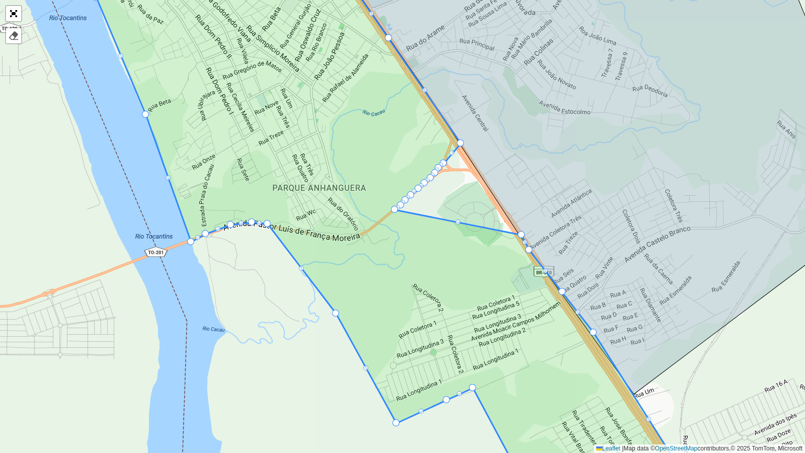
drag, startPoint x: 387, startPoint y: 215, endPoint x: 521, endPoint y: 235, distance: 134.8
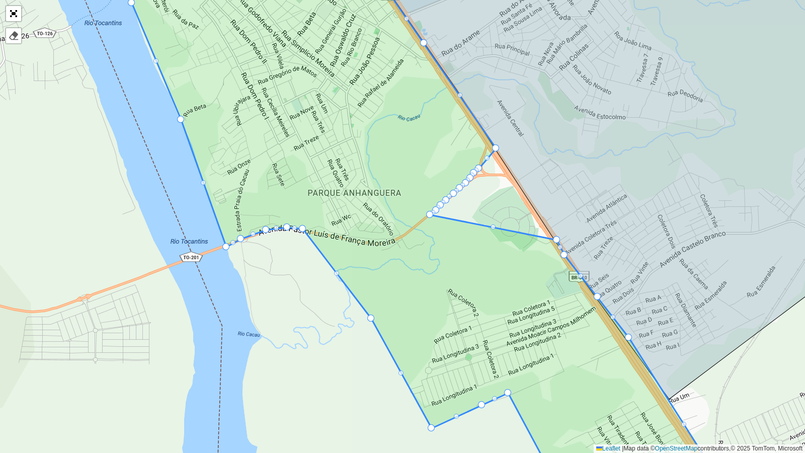
drag, startPoint x: 389, startPoint y: 209, endPoint x: 424, endPoint y: 214, distance: 35.6
click at [424, 214] on icon at bounding box center [428, 231] width 613 height 546
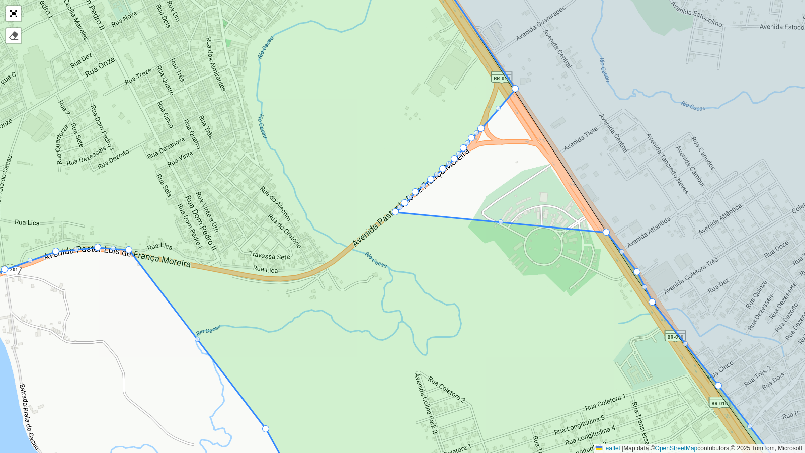
drag, startPoint x: 463, startPoint y: 225, endPoint x: 543, endPoint y: 223, distance: 80.5
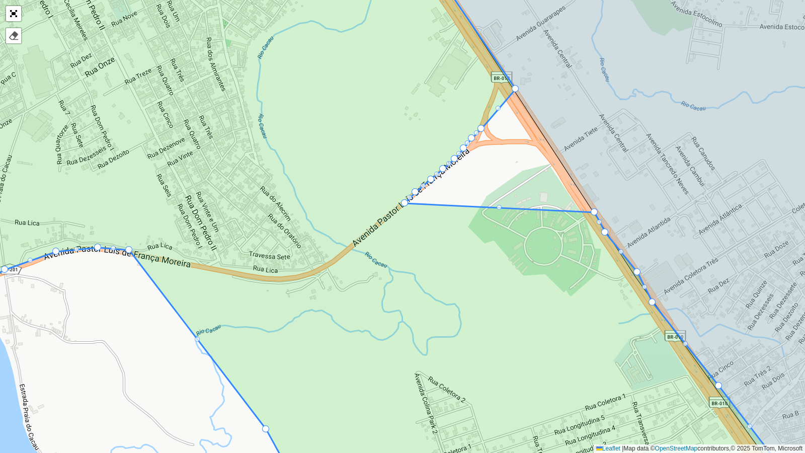
drag, startPoint x: 396, startPoint y: 213, endPoint x: 592, endPoint y: 213, distance: 195.7
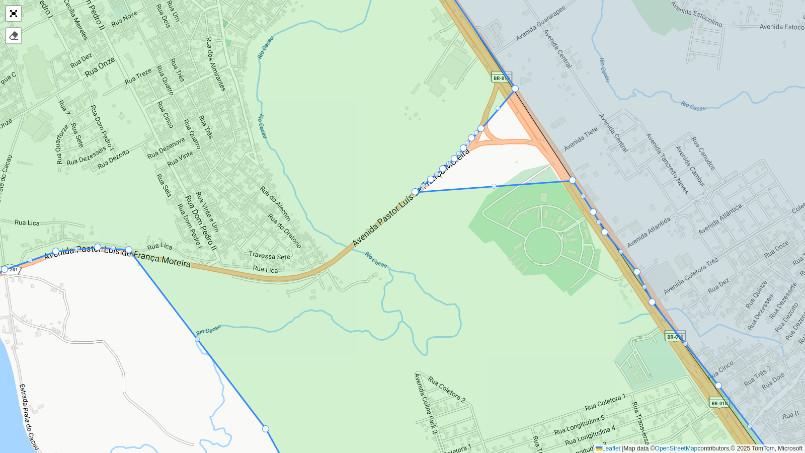
drag, startPoint x: 404, startPoint y: 204, endPoint x: 573, endPoint y: 181, distance: 170.5
drag, startPoint x: 415, startPoint y: 191, endPoint x: 558, endPoint y: 159, distance: 147.3
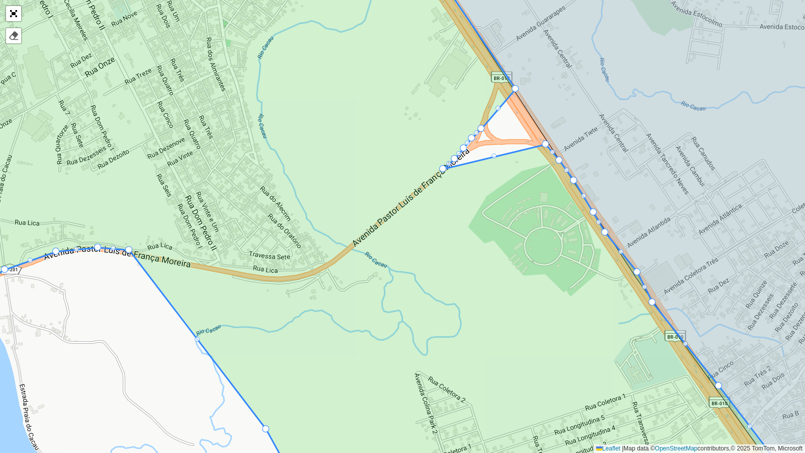
drag, startPoint x: 426, startPoint y: 179, endPoint x: 543, endPoint y: 143, distance: 122.4
drag, startPoint x: 441, startPoint y: 169, endPoint x: 539, endPoint y: 124, distance: 107.8
drag, startPoint x: 452, startPoint y: 160, endPoint x: 526, endPoint y: 115, distance: 86.7
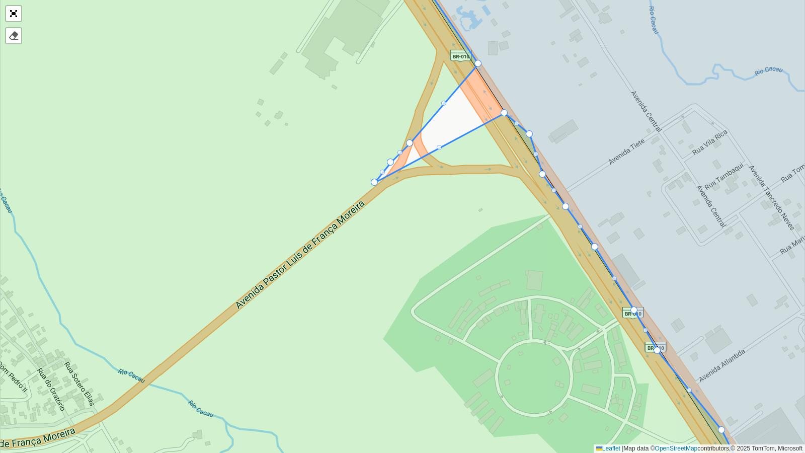
drag, startPoint x: 533, startPoint y: 131, endPoint x: 528, endPoint y: 139, distance: 9.2
click at [528, 139] on icon at bounding box center [644, 231] width 479 height 544
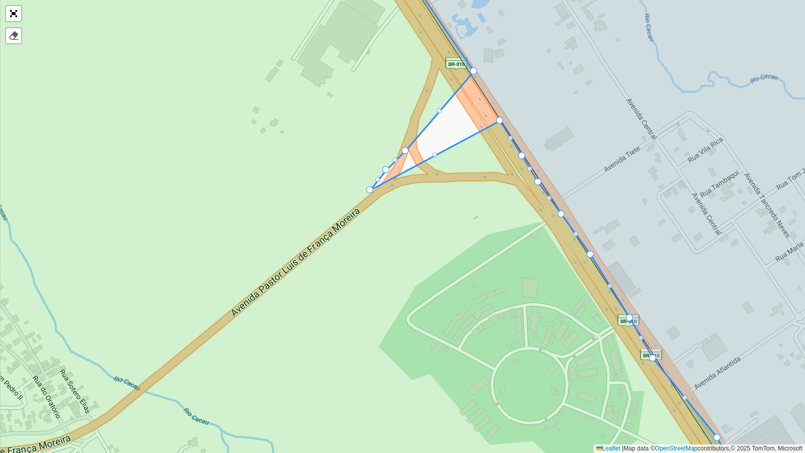
drag, startPoint x: 526, startPoint y: 146, endPoint x: 524, endPoint y: 155, distance: 9.3
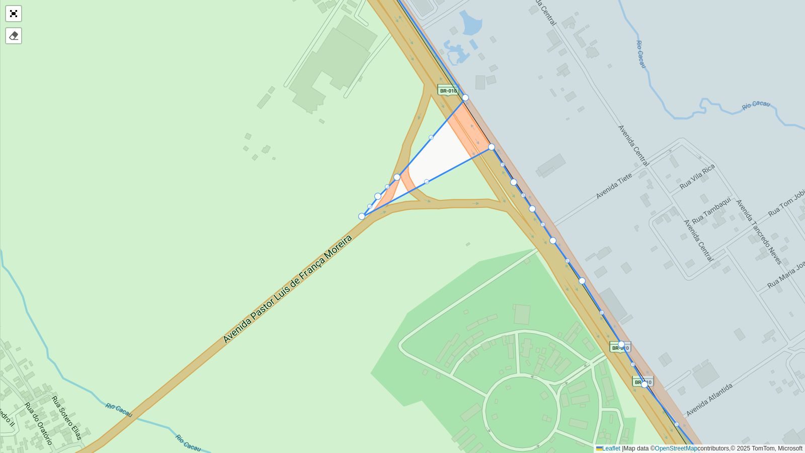
drag, startPoint x: 473, startPoint y: 195, endPoint x: 466, endPoint y: 219, distance: 25.2
click at [466, 219] on icon at bounding box center [325, 253] width 831 height 546
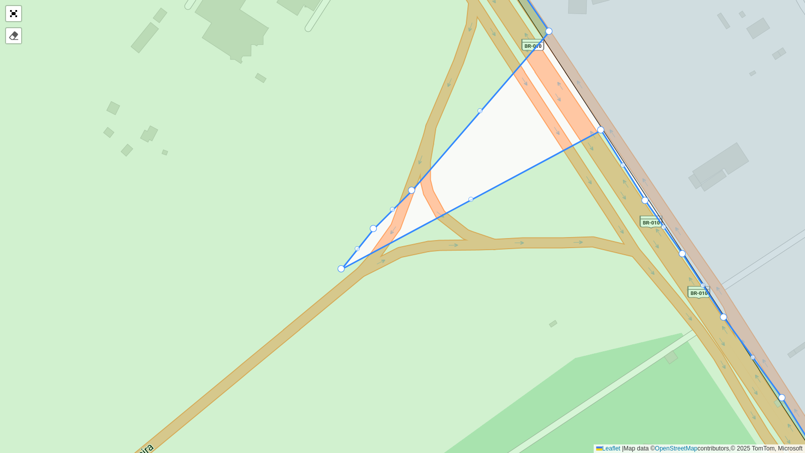
drag, startPoint x: 431, startPoint y: 212, endPoint x: 345, endPoint y: 267, distance: 102.2
click at [345, 267] on icon at bounding box center [393, 266] width 952 height 546
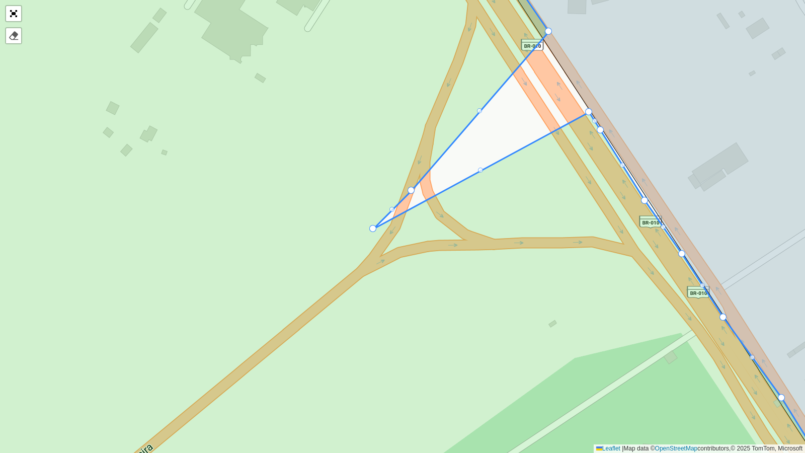
drag, startPoint x: 370, startPoint y: 252, endPoint x: 586, endPoint y: 110, distance: 258.3
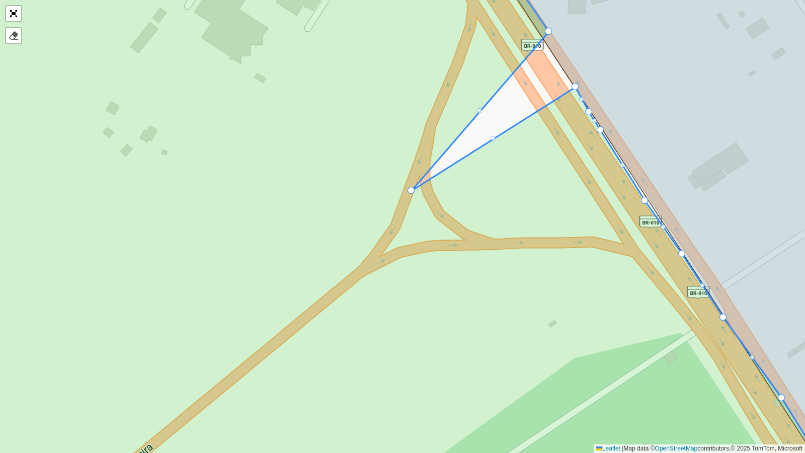
drag, startPoint x: 370, startPoint y: 228, endPoint x: 556, endPoint y: 98, distance: 227.2
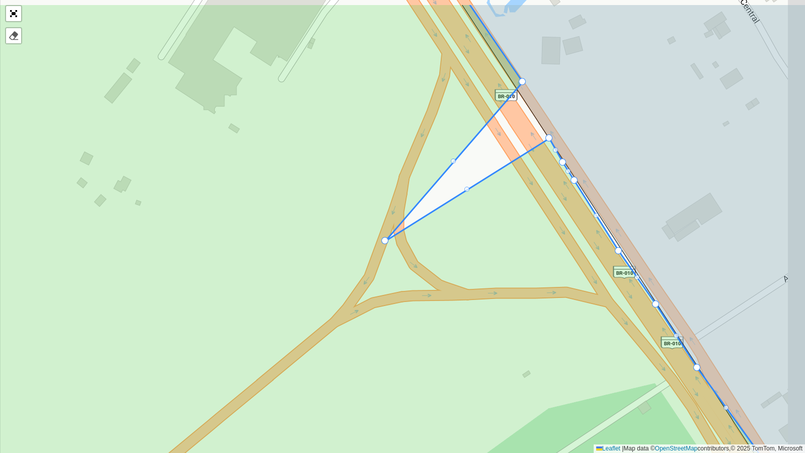
drag, startPoint x: 425, startPoint y: 181, endPoint x: 370, endPoint y: 249, distance: 87.3
click at [372, 248] on icon at bounding box center [355, 277] width 927 height 546
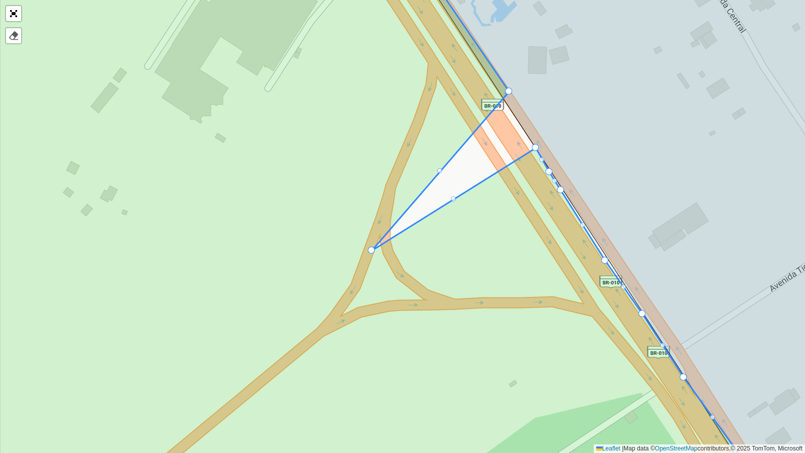
drag, startPoint x: 369, startPoint y: 257, endPoint x: 372, endPoint y: 251, distance: 6.7
click at [372, 251] on icon at bounding box center [343, 224] width 848 height 546
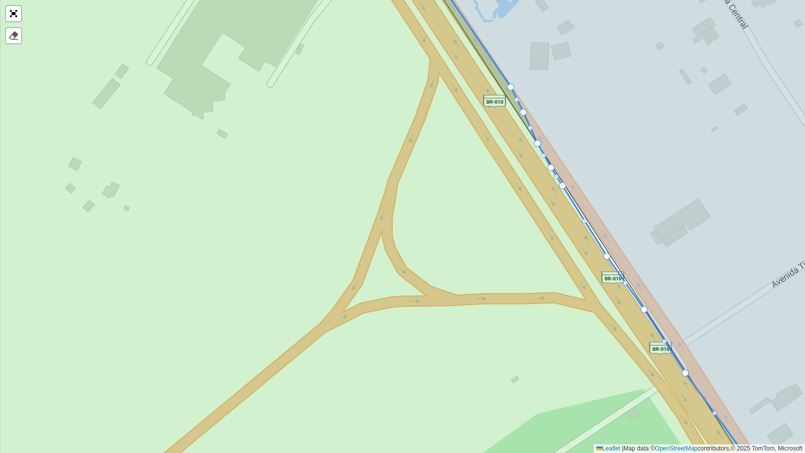
drag, startPoint x: 372, startPoint y: 244, endPoint x: 522, endPoint y: 111, distance: 200.9
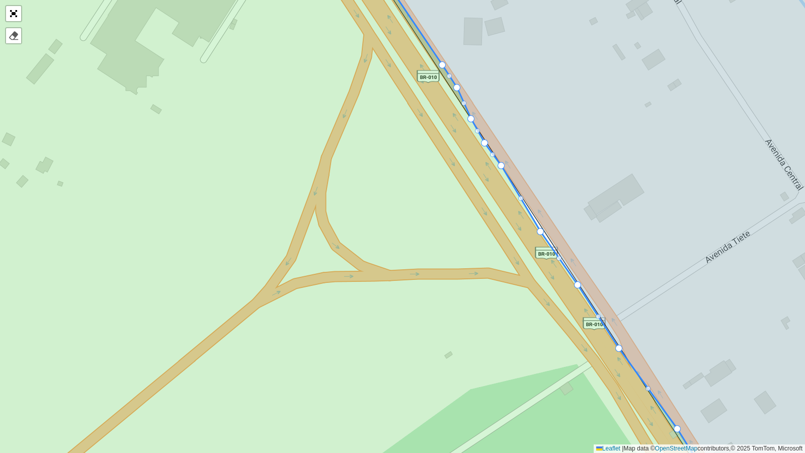
drag, startPoint x: 497, startPoint y: 161, endPoint x: 502, endPoint y: 166, distance: 6.8
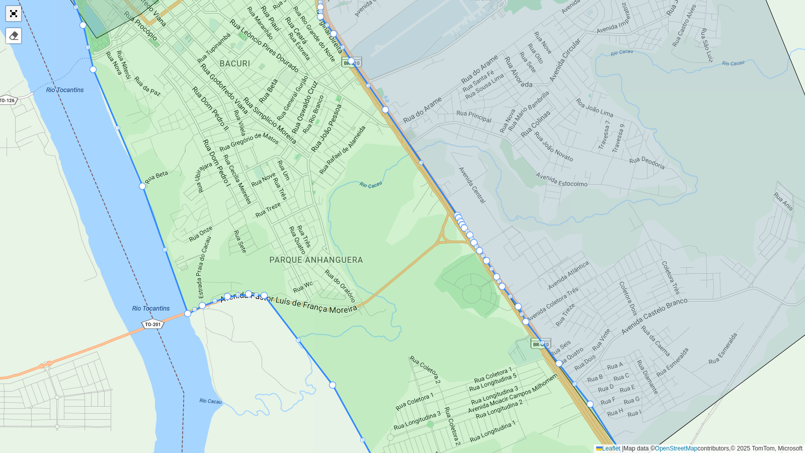
click at [10, 11] on link "Abrir mapa em tela cheia" at bounding box center [13, 13] width 15 height 15
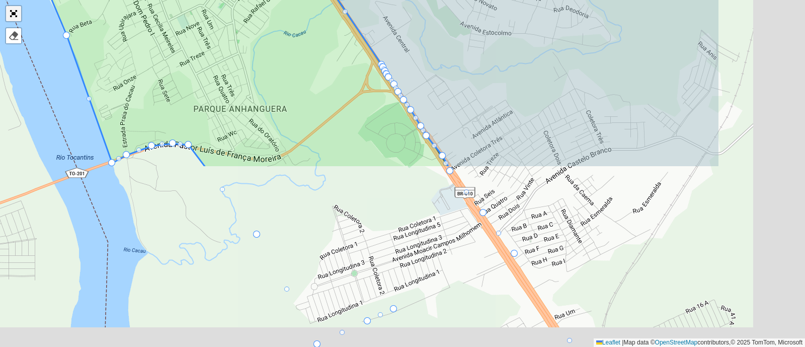
scroll to position [346, 0]
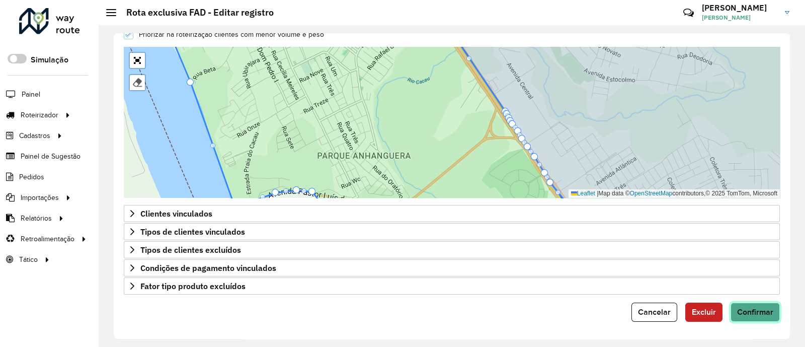
click at [749, 307] on span "Confirmar" at bounding box center [755, 311] width 36 height 9
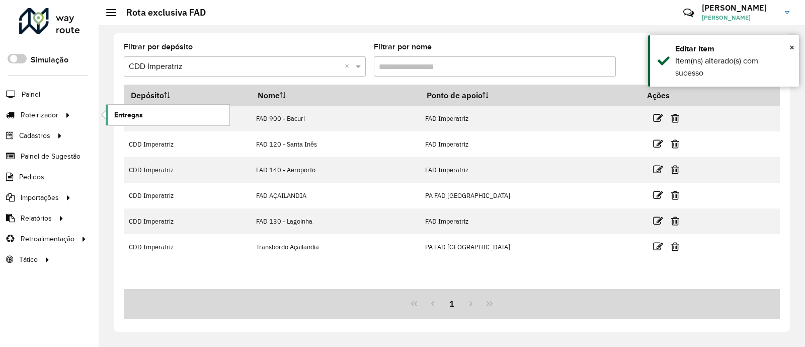
click at [188, 115] on link "Entregas" at bounding box center [167, 115] width 123 height 20
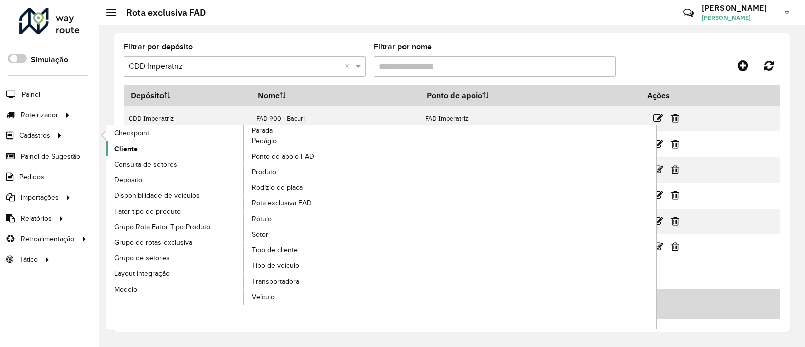
click at [122, 143] on span "Cliente" at bounding box center [126, 148] width 24 height 11
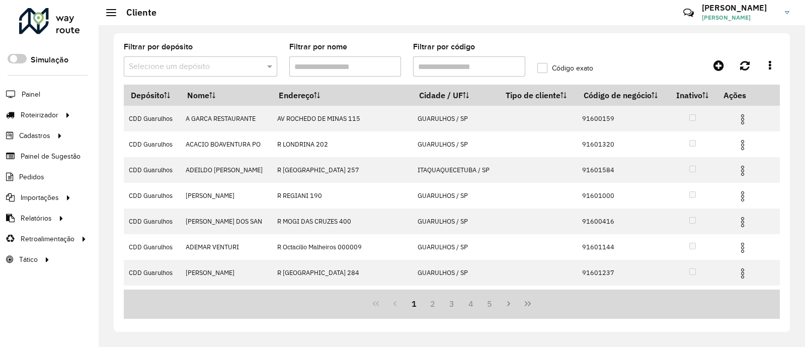
click at [443, 67] on input "Filtrar por código" at bounding box center [469, 66] width 112 height 20
paste input "*****"
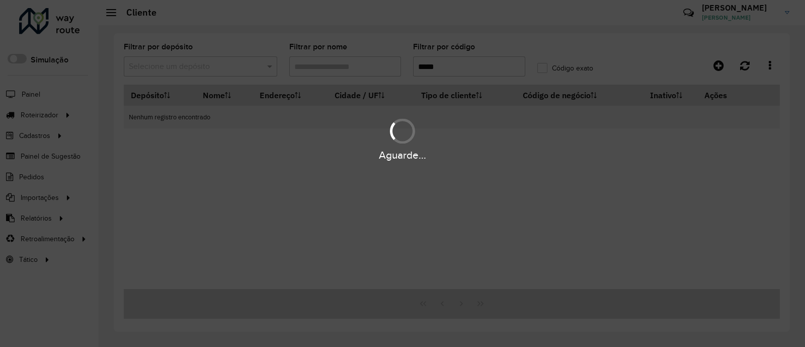
type input "*****"
click at [219, 66] on hb-app "Aguarde... Pop-up bloqueado! Seu navegador bloqueou automáticamente a abertura …" at bounding box center [402, 173] width 805 height 347
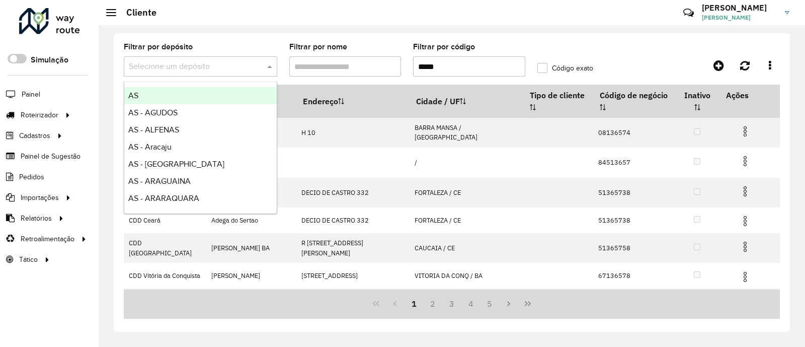
click at [219, 66] on input "text" at bounding box center [190, 67] width 123 height 12
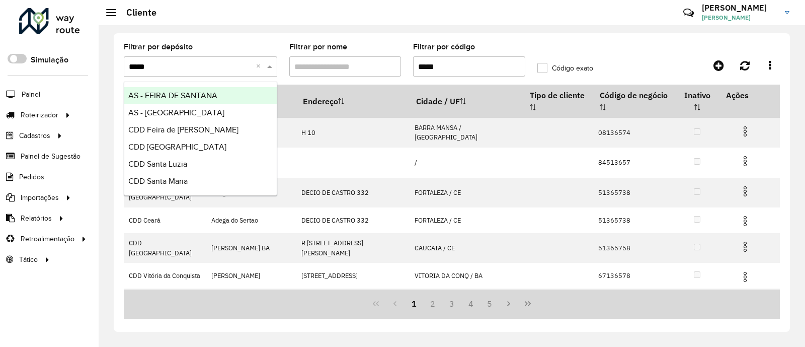
type input "*****"
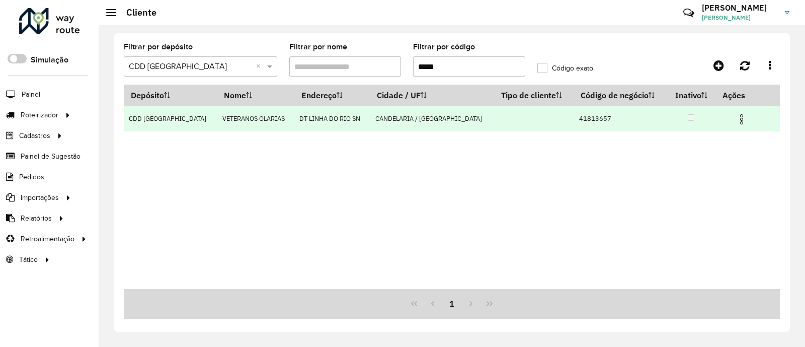
click at [735, 114] on img at bounding box center [741, 119] width 12 height 12
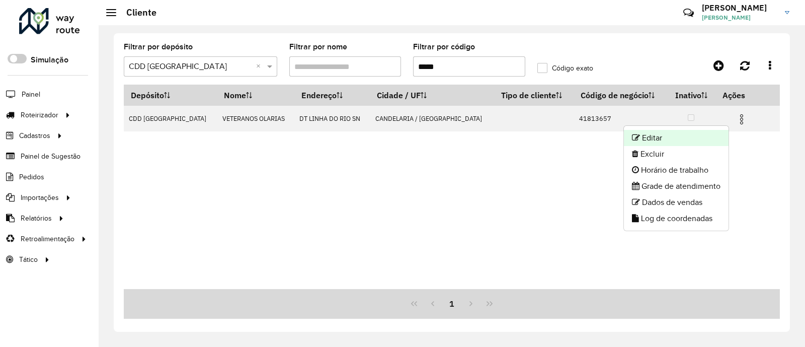
click at [679, 132] on li "Editar" at bounding box center [676, 138] width 105 height 16
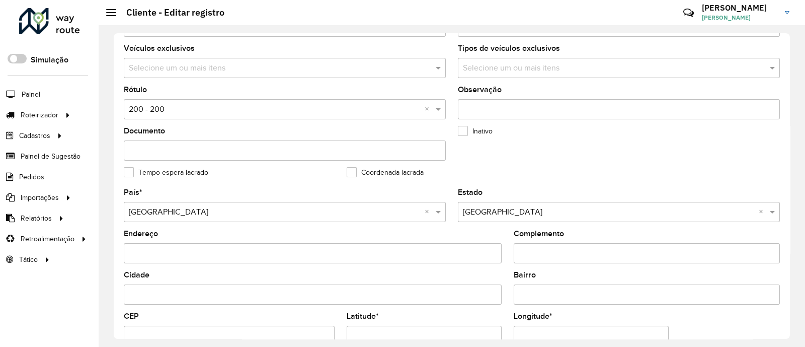
scroll to position [251, 0]
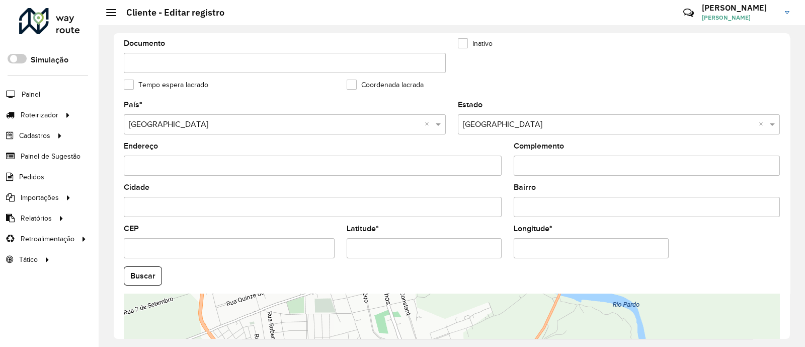
click at [384, 243] on input "Latitude *" at bounding box center [424, 248] width 155 height 20
paste input "text"
type input "**********"
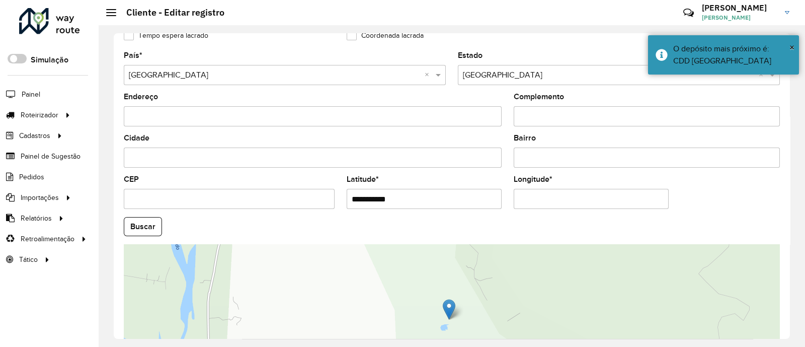
scroll to position [335, 0]
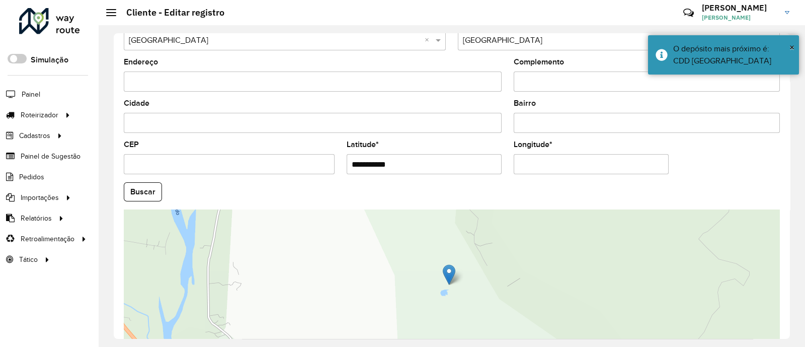
click at [559, 169] on input "Longitude *" at bounding box center [591, 164] width 155 height 20
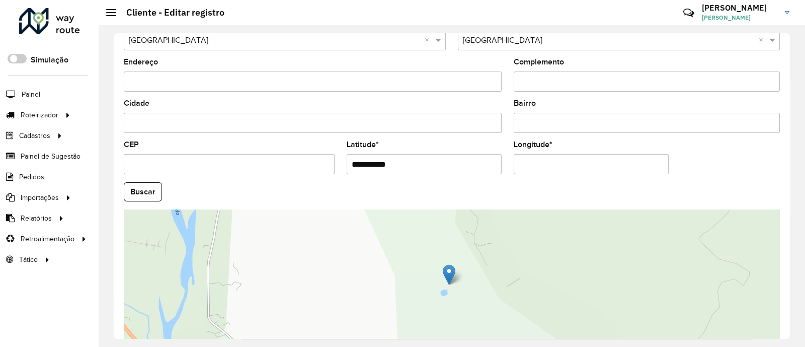
click at [559, 169] on input "Longitude *" at bounding box center [591, 164] width 155 height 20
paste input "**"
click at [523, 162] on input "**********" at bounding box center [591, 164] width 155 height 20
type input "**********"
click at [148, 195] on hb-app "Aguarde... Pop-up bloqueado! Seu navegador bloqueou automáticamente a abertura …" at bounding box center [402, 173] width 805 height 347
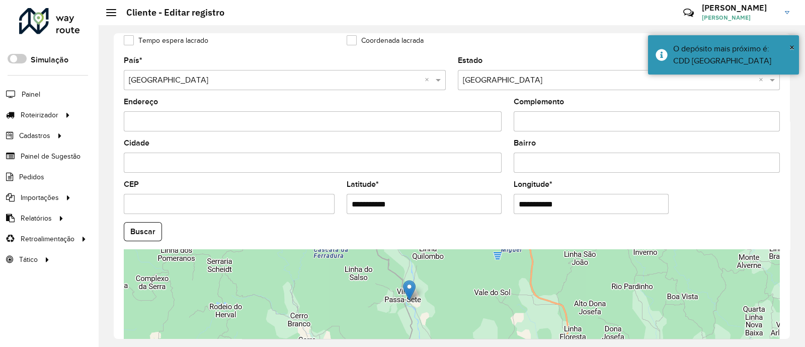
scroll to position [402, 0]
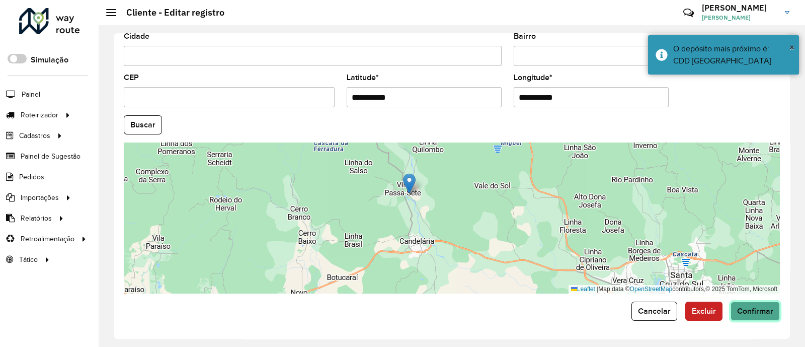
click at [758, 311] on span "Confirmar" at bounding box center [755, 310] width 36 height 9
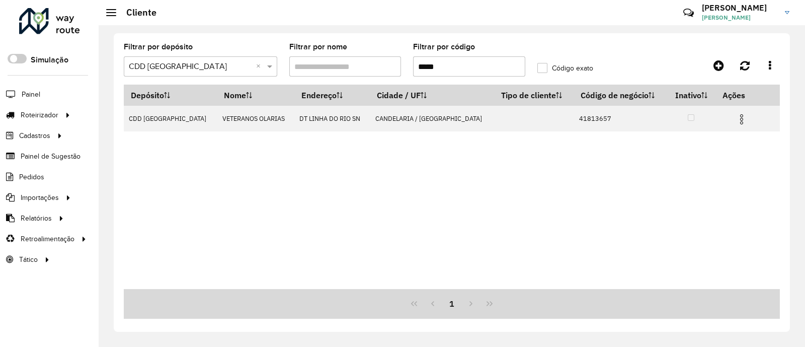
drag, startPoint x: 442, startPoint y: 67, endPoint x: 391, endPoint y: 65, distance: 50.9
click at [391, 65] on formly-group "Filtrar por depósito Selecione um depósito × CDD Santa Cruz do Sul × Filtrar po…" at bounding box center [366, 63] width 496 height 41
paste input "text"
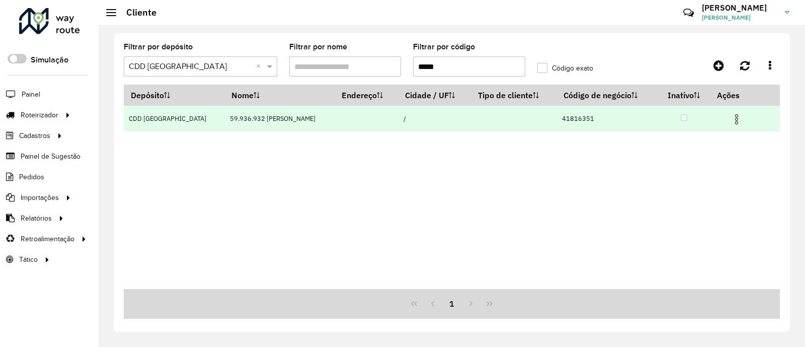
type input "*****"
click at [741, 119] on img at bounding box center [736, 119] width 12 height 12
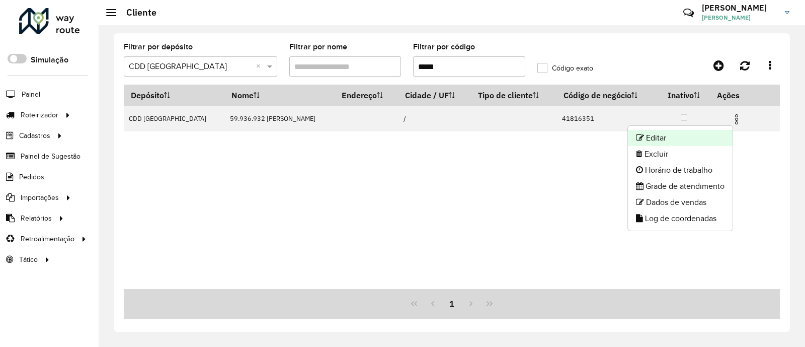
click at [677, 133] on li "Editar" at bounding box center [680, 138] width 105 height 16
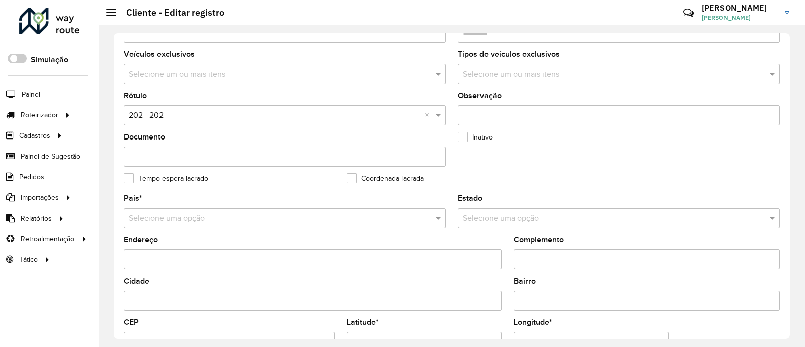
scroll to position [251, 0]
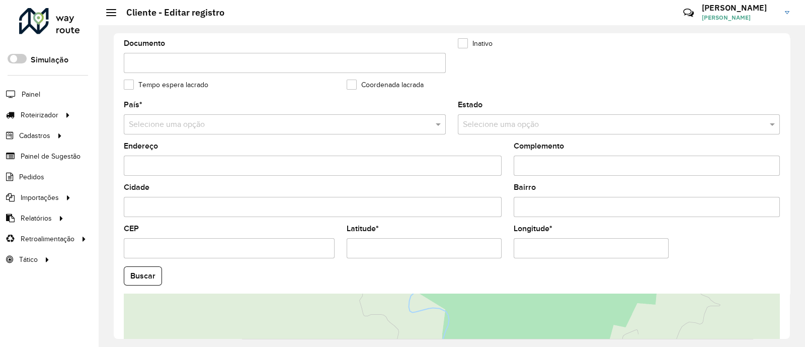
click at [382, 228] on div "Latitude *" at bounding box center [424, 241] width 155 height 33
click at [377, 240] on input "Latitude *" at bounding box center [424, 248] width 155 height 20
paste input "text"
type input "**********"
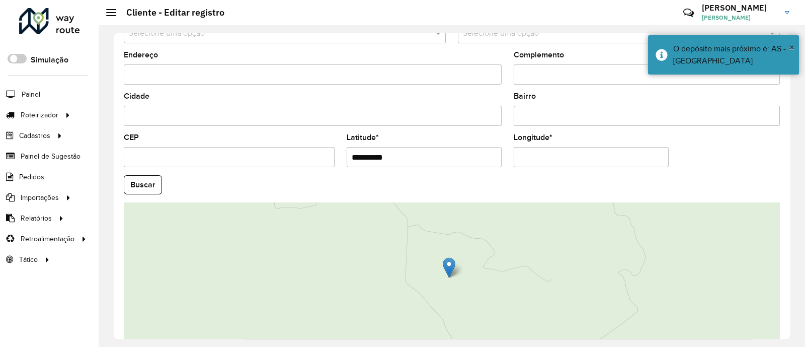
scroll to position [402, 0]
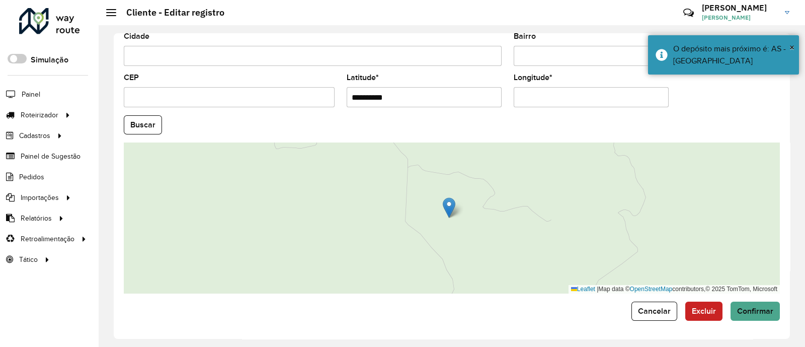
click at [537, 92] on input "Longitude *" at bounding box center [591, 97] width 155 height 20
click at [537, 93] on input "Longitude *" at bounding box center [591, 97] width 155 height 20
paste input "text"
type input "**********"
click at [151, 127] on hb-app "Aguarde... Pop-up bloqueado! Seu navegador bloqueou automáticamente a abertura …" at bounding box center [402, 173] width 805 height 347
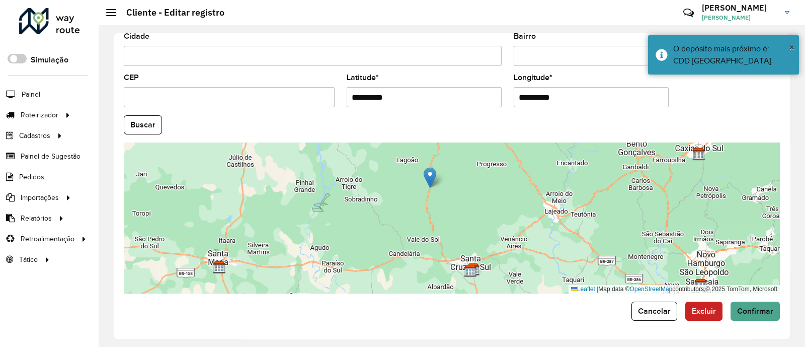
drag, startPoint x: 493, startPoint y: 255, endPoint x: 475, endPoint y: 207, distance: 51.6
click at [475, 207] on div "Leaflet | Map data © OpenStreetMap contributors,© 2025 TomTom, Microsoft" at bounding box center [452, 217] width 656 height 151
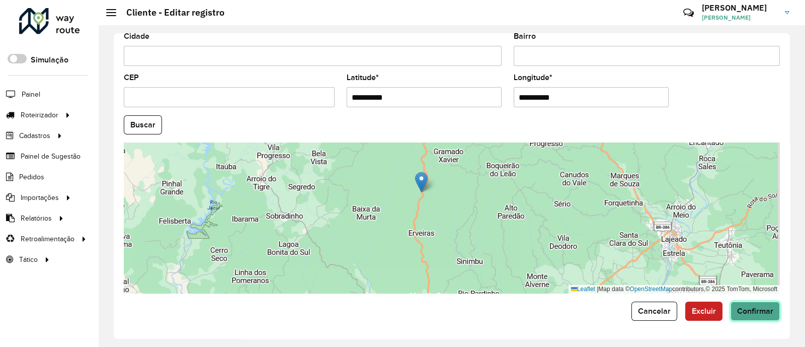
click at [754, 303] on button "Confirmar" at bounding box center [754, 310] width 49 height 19
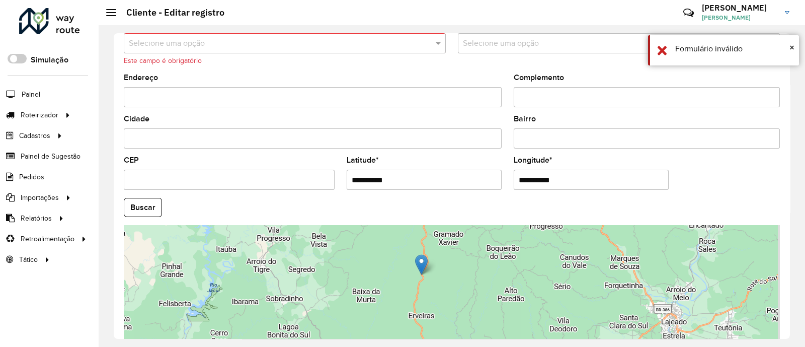
scroll to position [332, 0]
click at [196, 48] on input "text" at bounding box center [275, 44] width 292 height 12
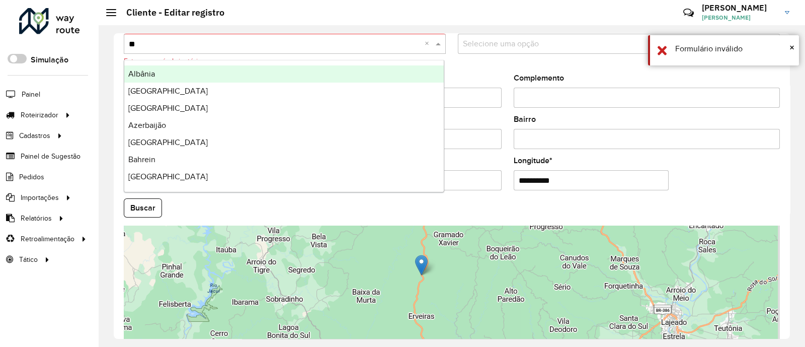
type input "***"
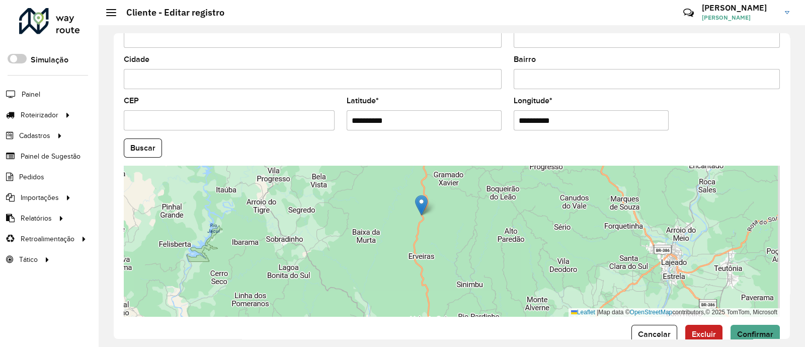
scroll to position [402, 0]
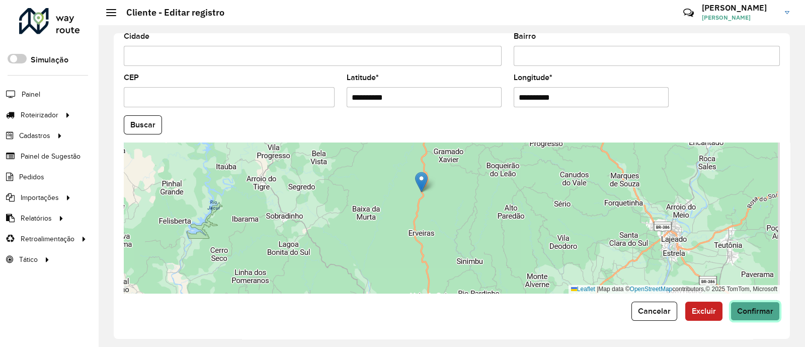
click at [761, 310] on span "Confirmar" at bounding box center [755, 310] width 36 height 9
